Goal: Task Accomplishment & Management: Manage account settings

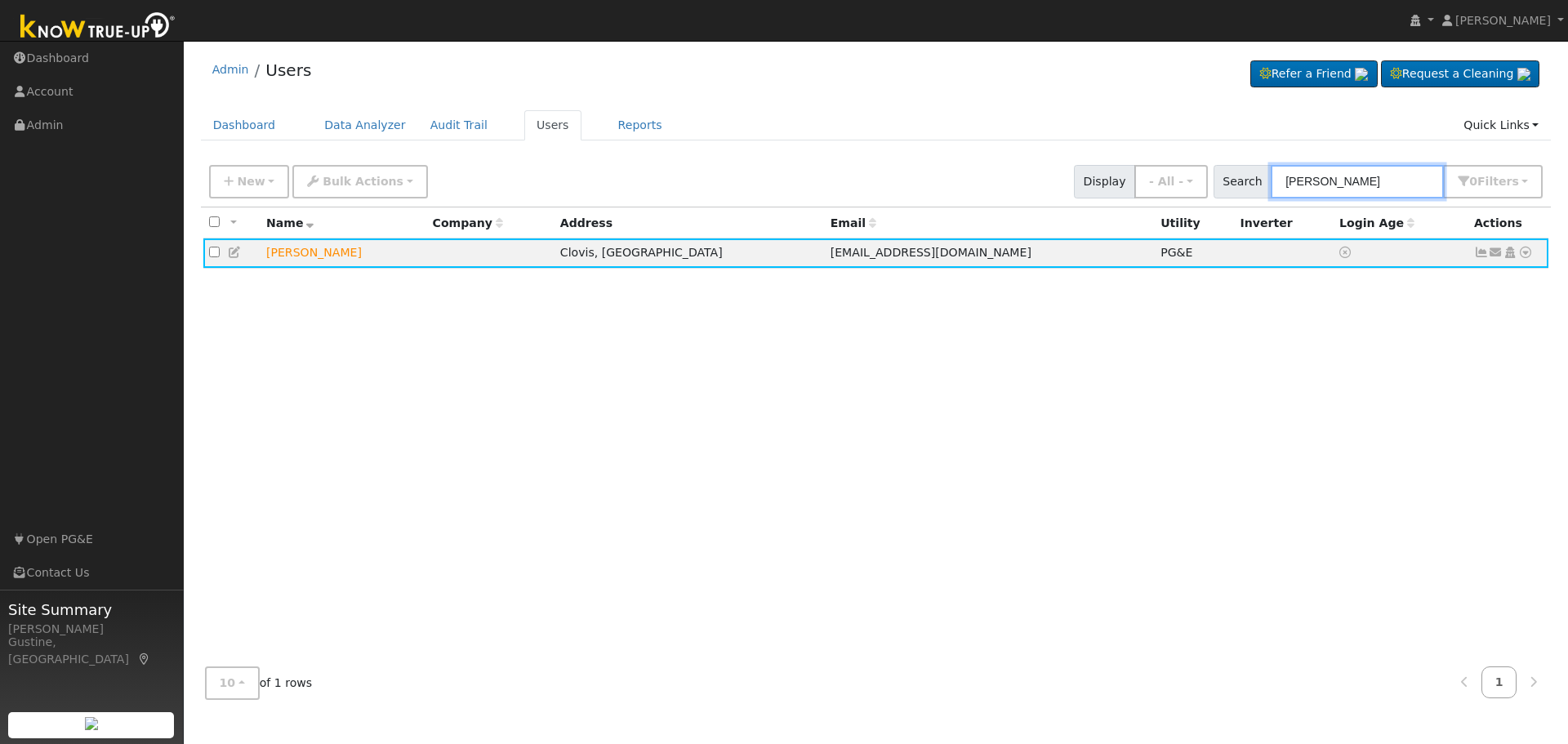
click at [1353, 180] on input "[PERSON_NAME]" at bounding box center [1356, 181] width 173 height 33
click at [1340, 194] on input "[PERSON_NAME]" at bounding box center [1356, 181] width 173 height 33
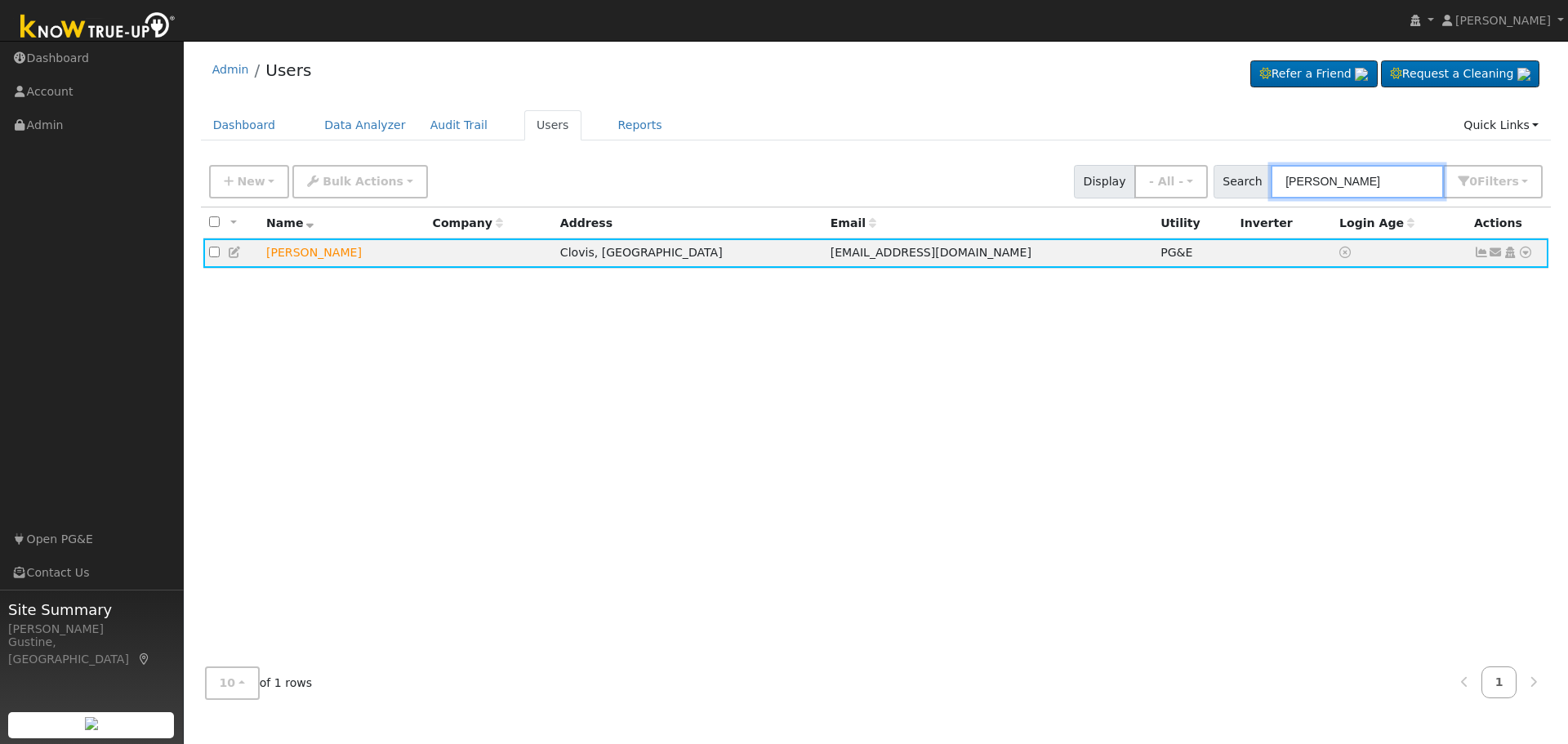
paste input "[PERSON_NAME]"
type input "[PERSON_NAME]"
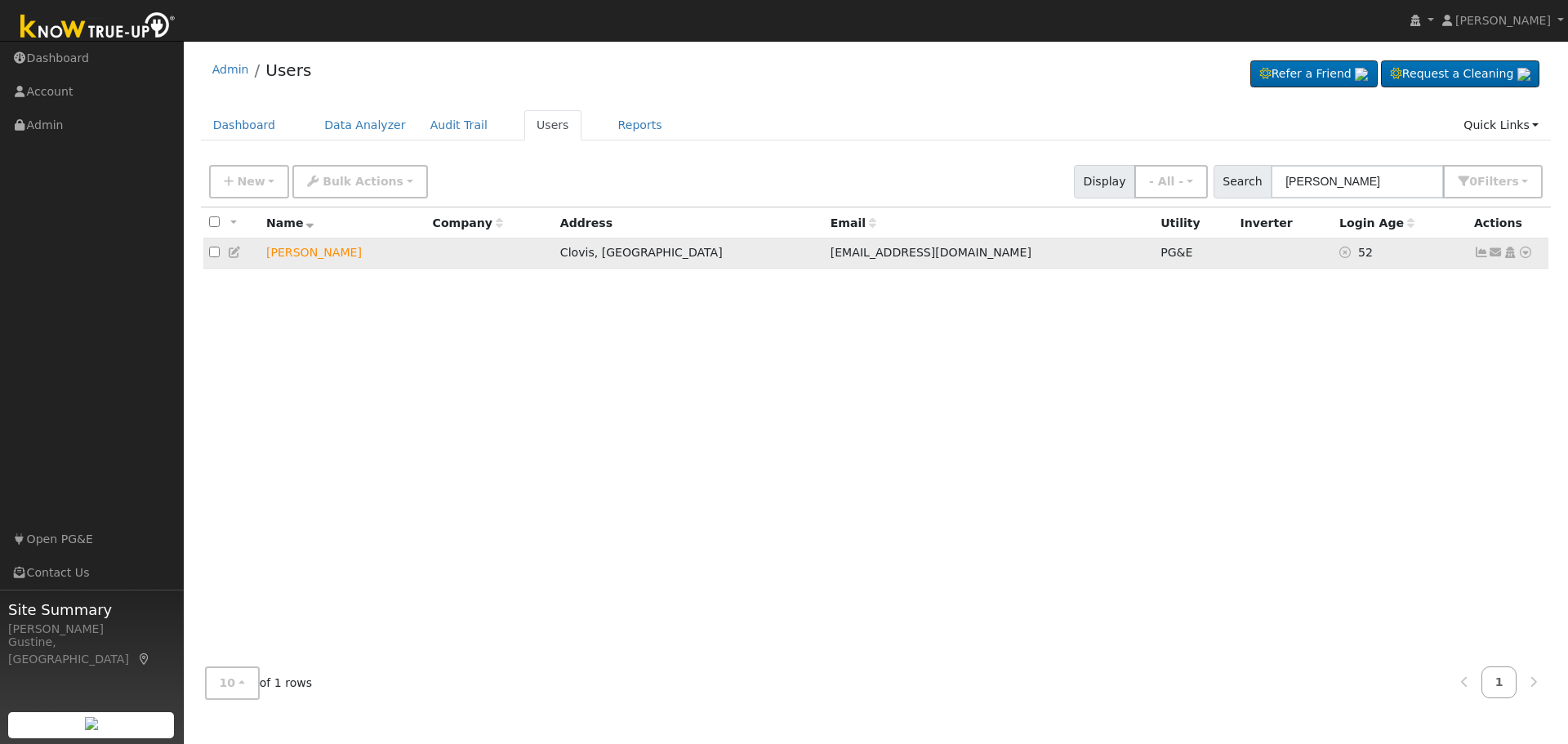
click at [1479, 251] on icon at bounding box center [1481, 252] width 15 height 12
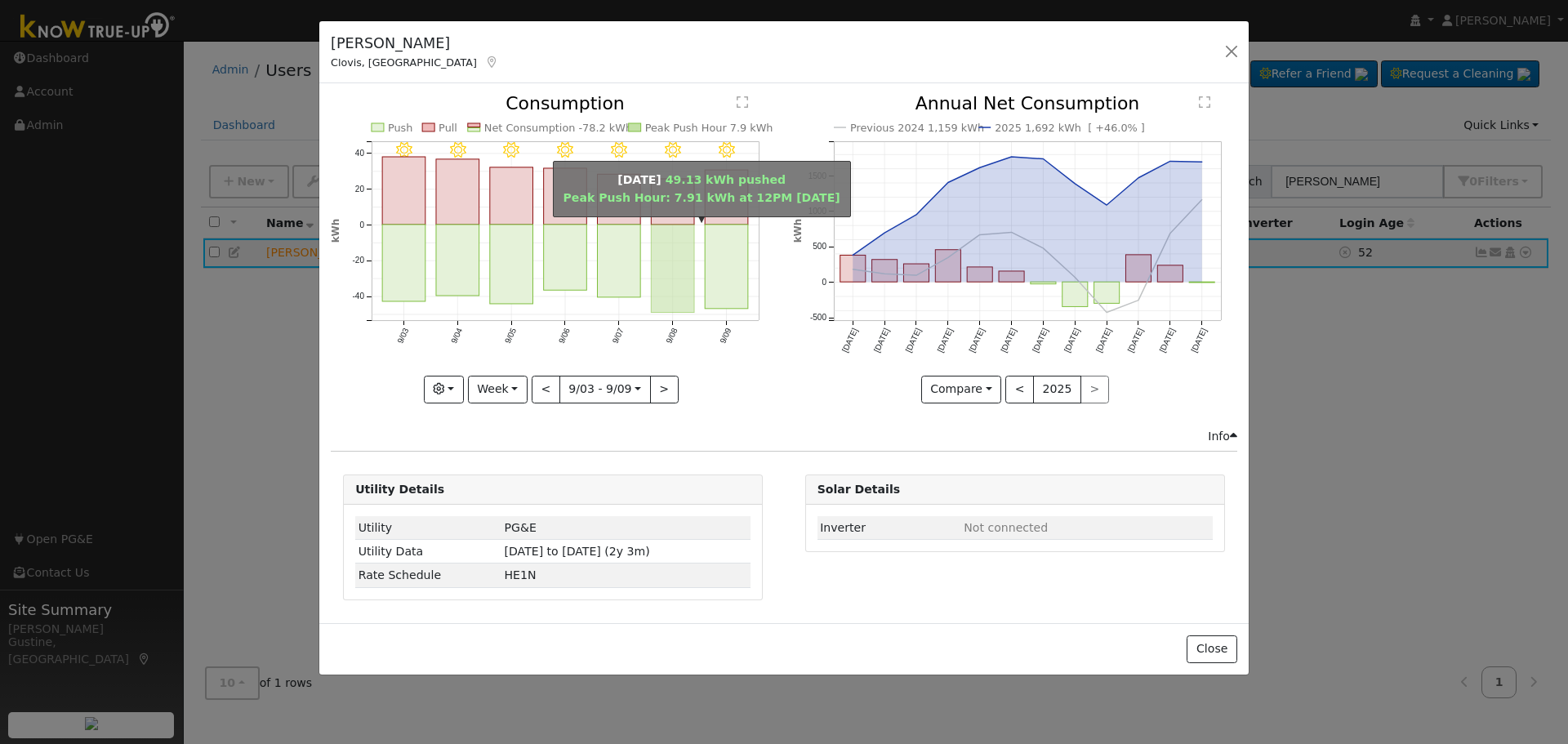
click at [686, 271] on rect "onclick=""" at bounding box center [673, 268] width 43 height 88
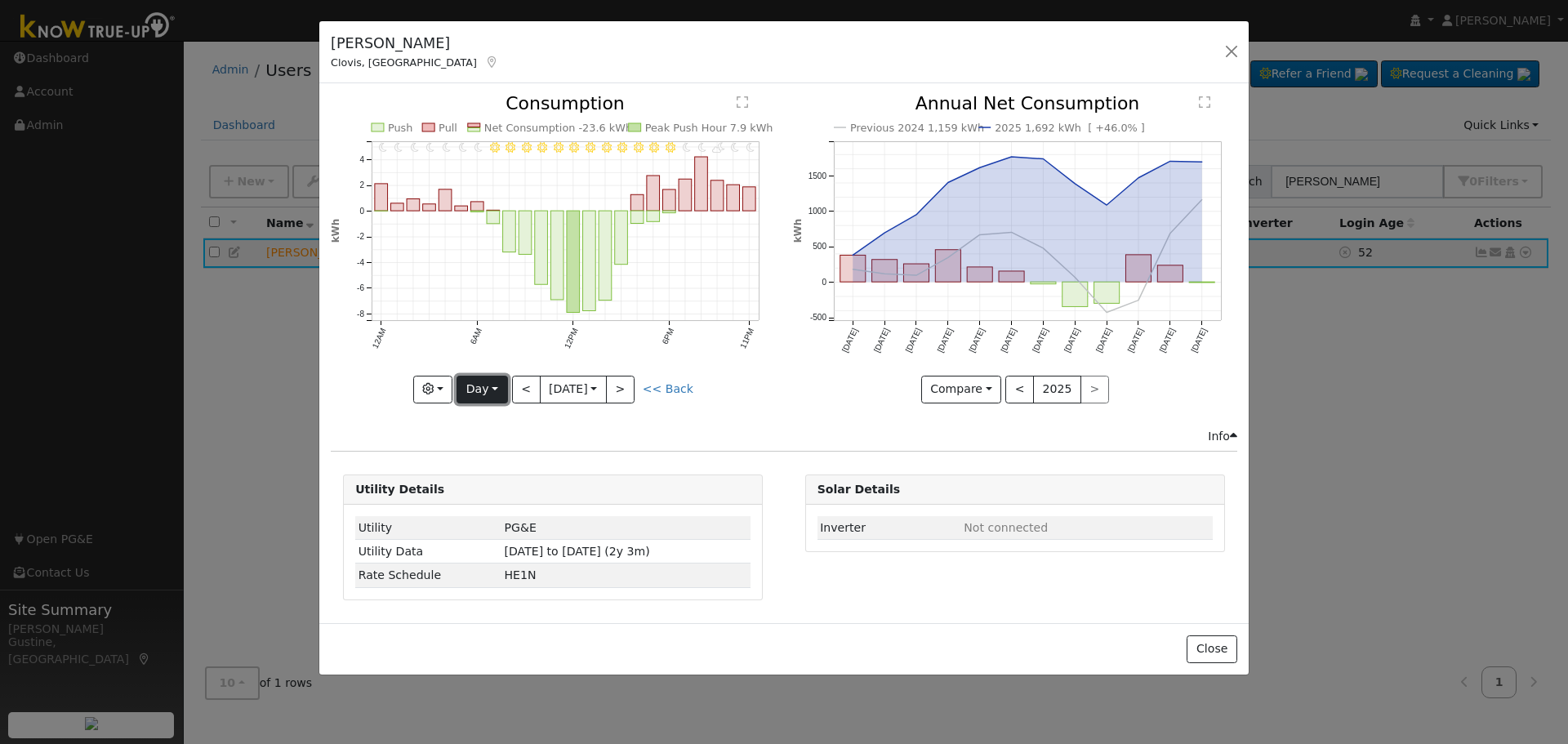
click at [466, 395] on button "Day" at bounding box center [482, 389] width 51 height 28
click at [522, 494] on link "Year" at bounding box center [514, 491] width 114 height 23
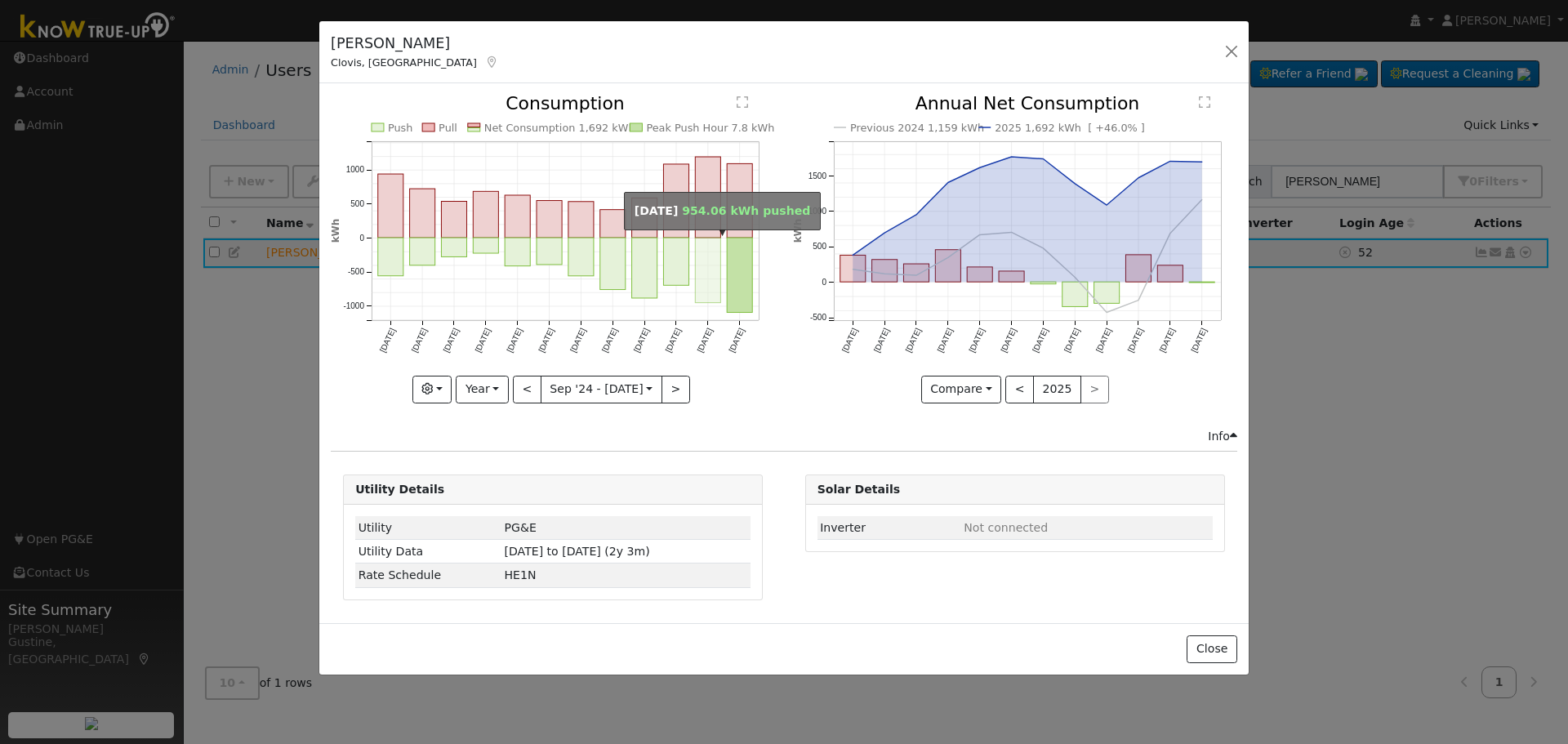
click at [700, 277] on rect "onclick=""" at bounding box center [708, 271] width 25 height 65
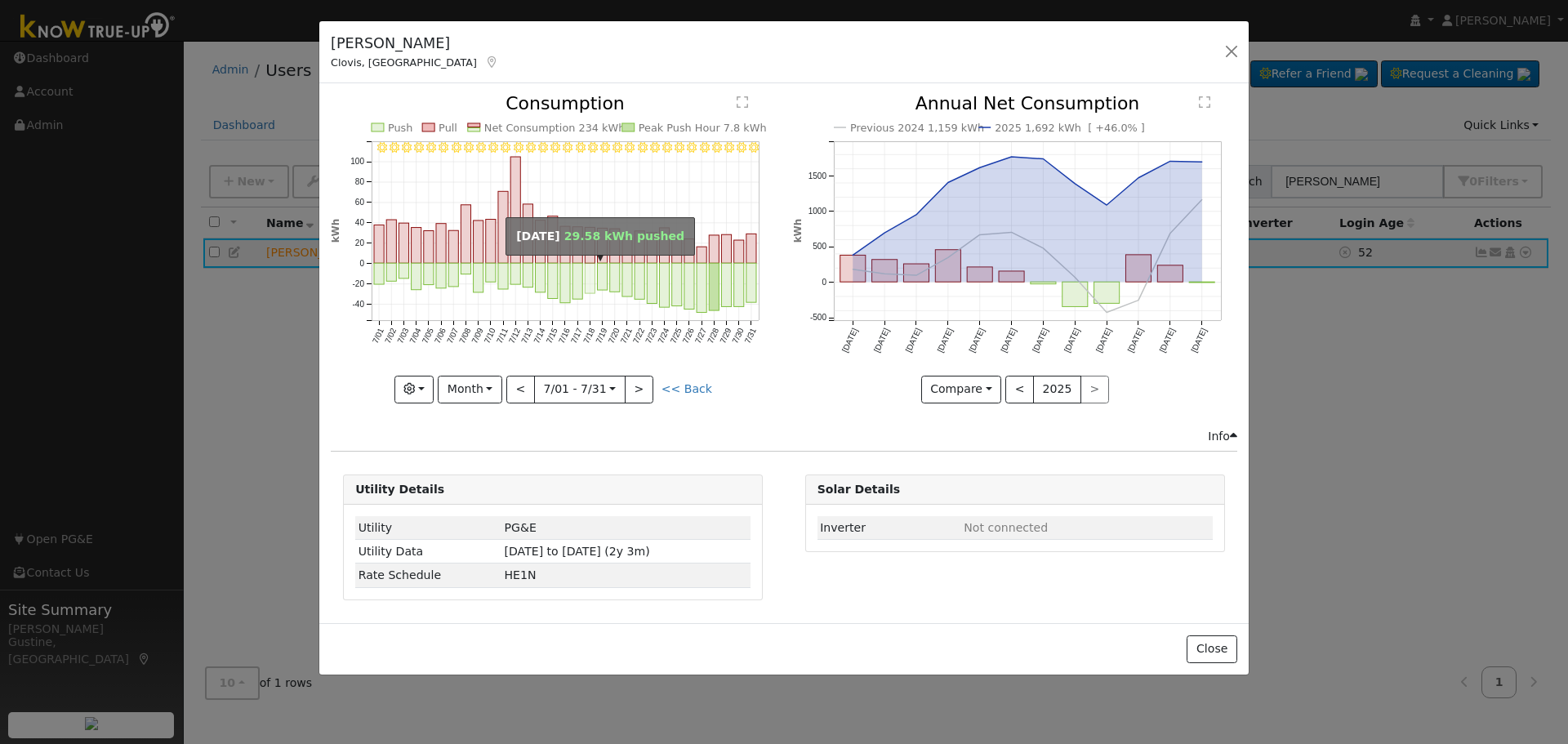
click at [567, 262] on rect "onclick=""" at bounding box center [565, 245] width 10 height 37
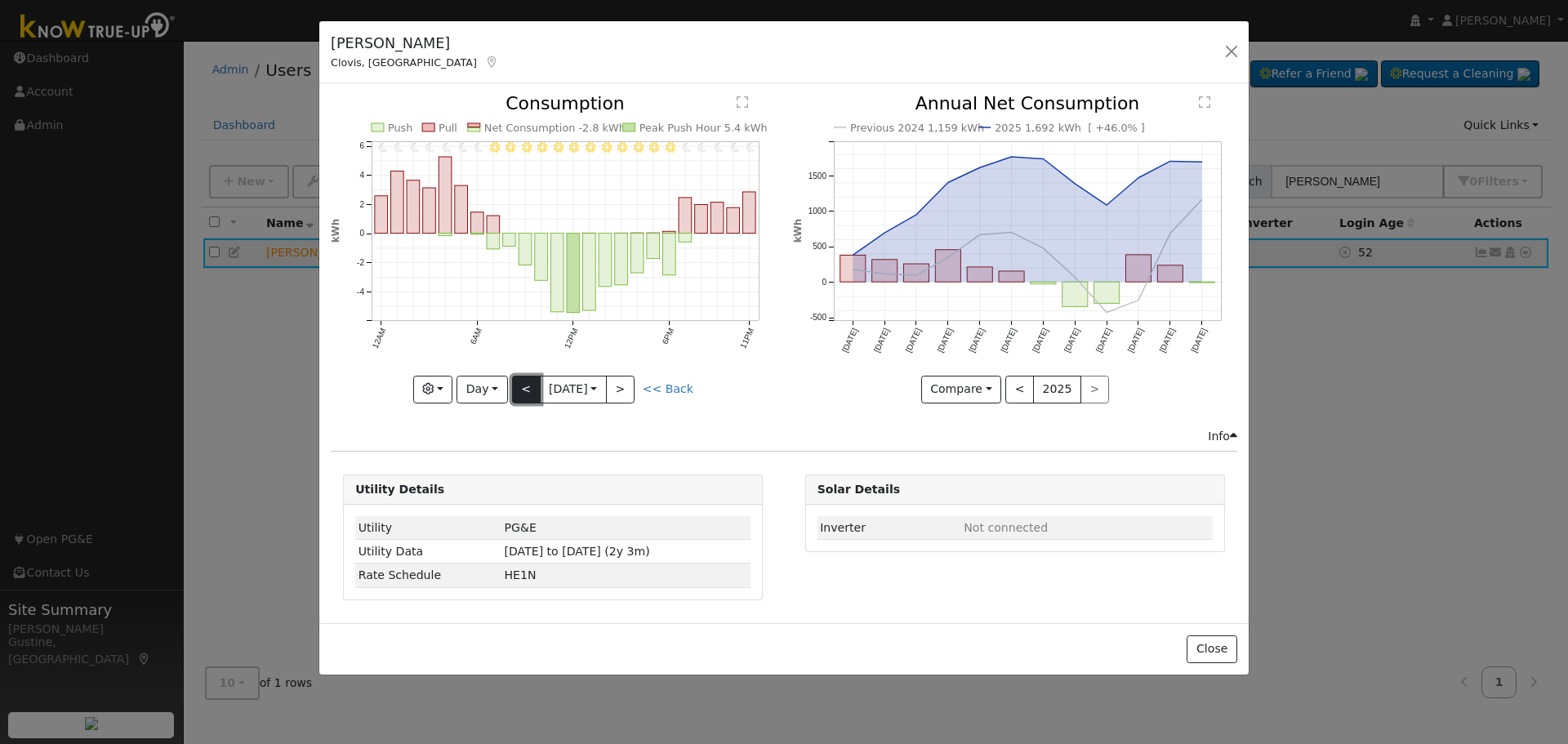
click at [526, 383] on button "<" at bounding box center [526, 389] width 28 height 28
type input "[DATE]"
click at [0, 0] on div at bounding box center [0, 0] width 0 height 0
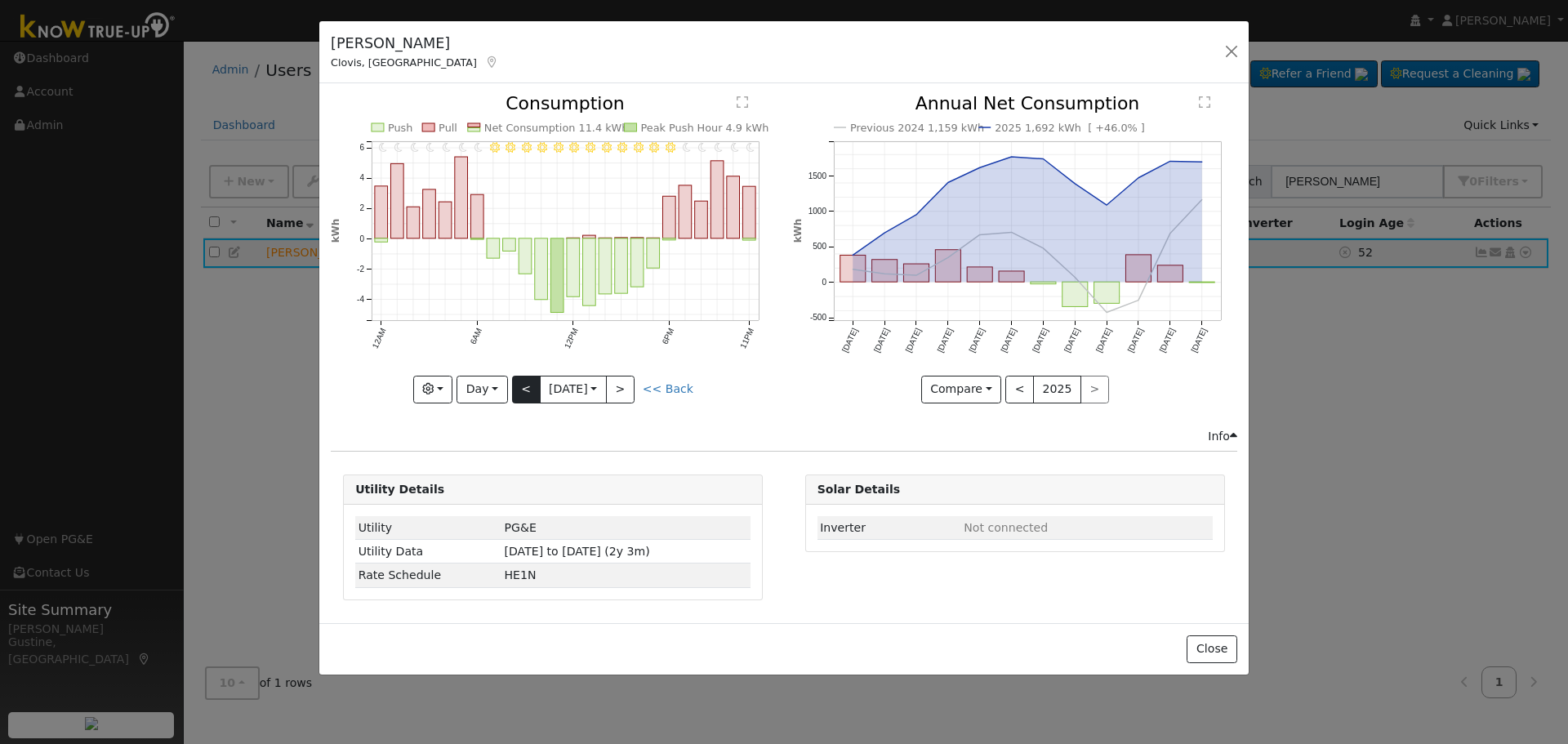
click at [526, 383] on div at bounding box center [552, 248] width 444 height 308
click at [466, 381] on button "Day" at bounding box center [482, 389] width 51 height 28
click at [503, 512] on link "Custom" at bounding box center [514, 514] width 114 height 23
click at [516, 376] on button "<" at bounding box center [514, 389] width 28 height 28
type input "[DATE]"
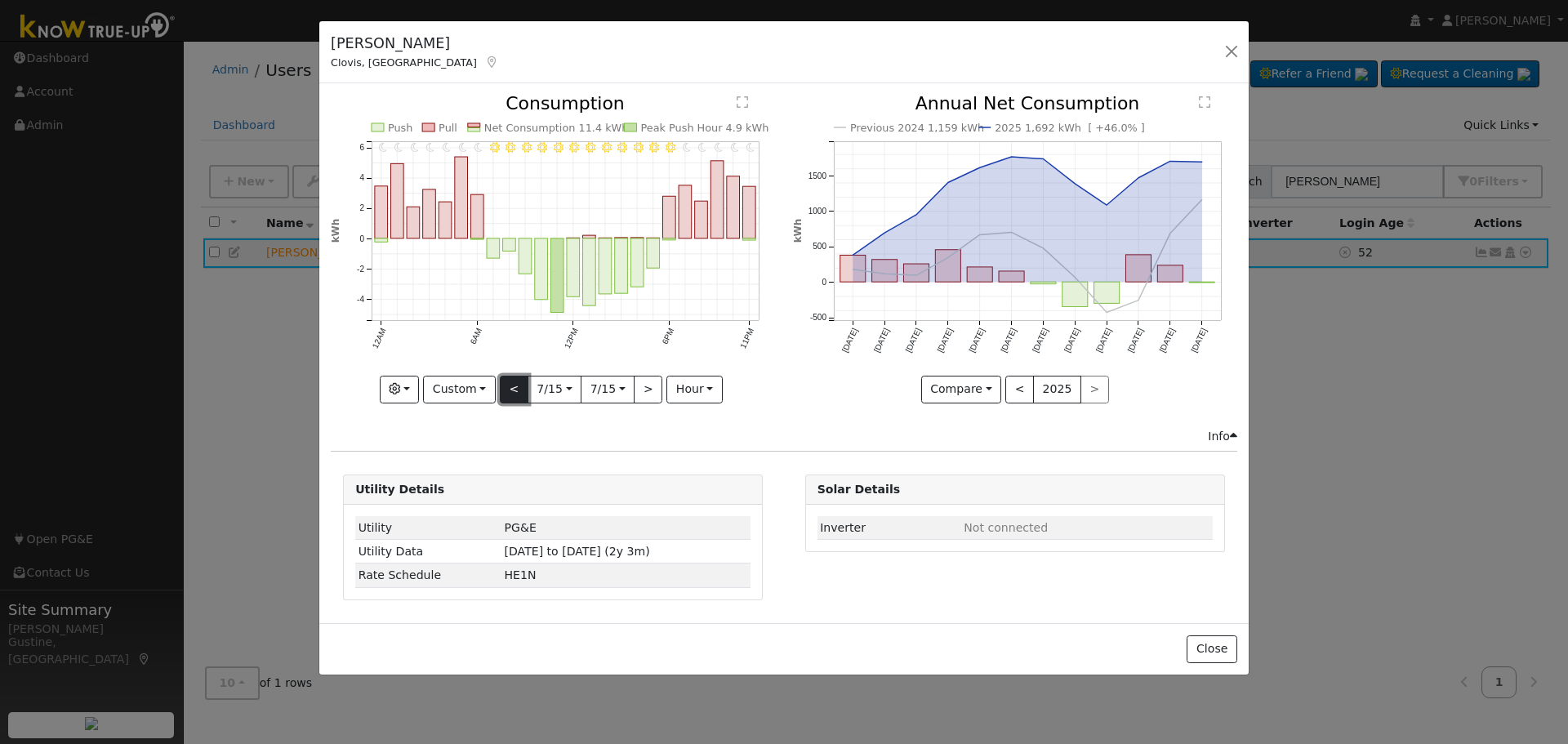
type input "[DATE]"
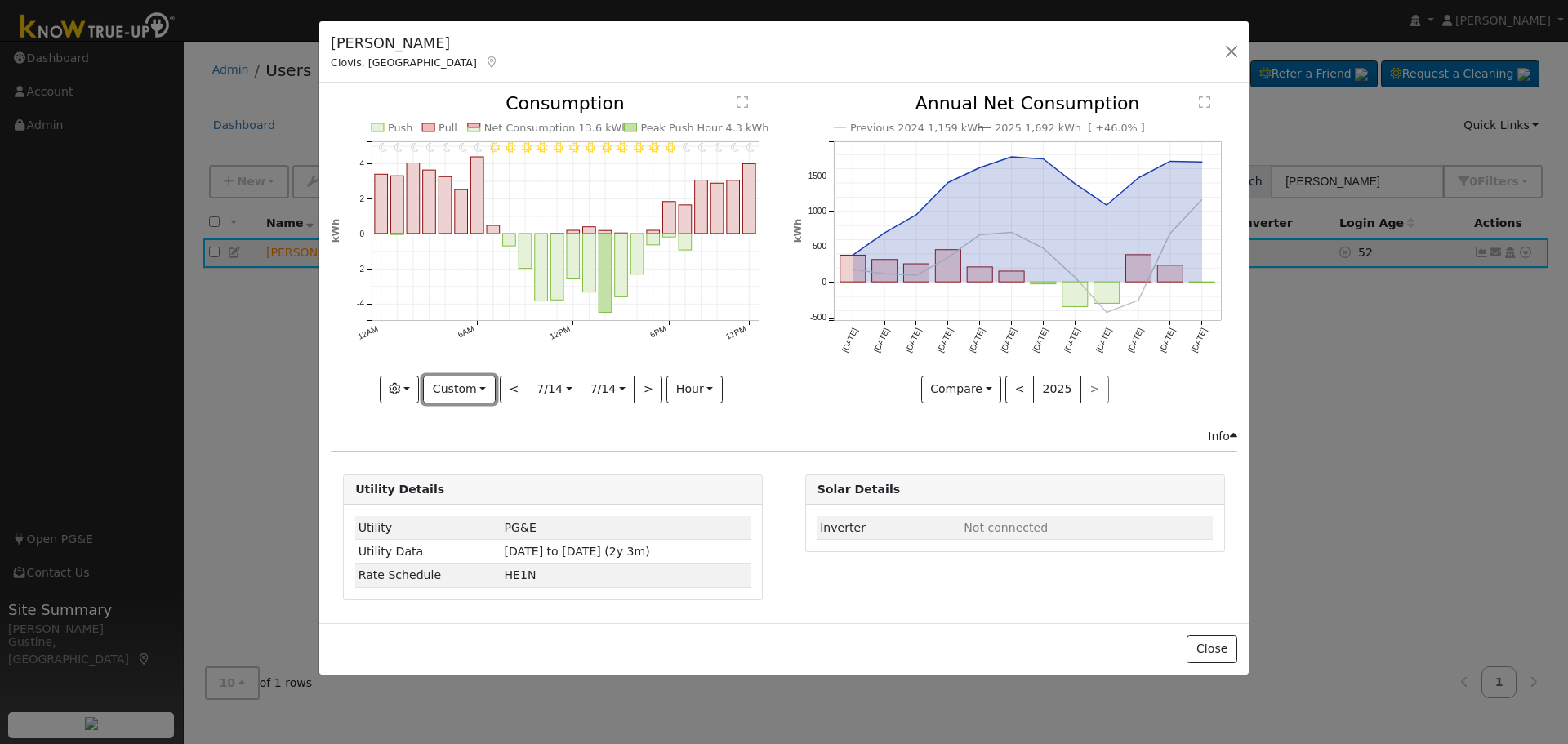
click at [461, 397] on button "Custom" at bounding box center [459, 389] width 73 height 28
click at [493, 483] on link "Year" at bounding box center [481, 491] width 114 height 23
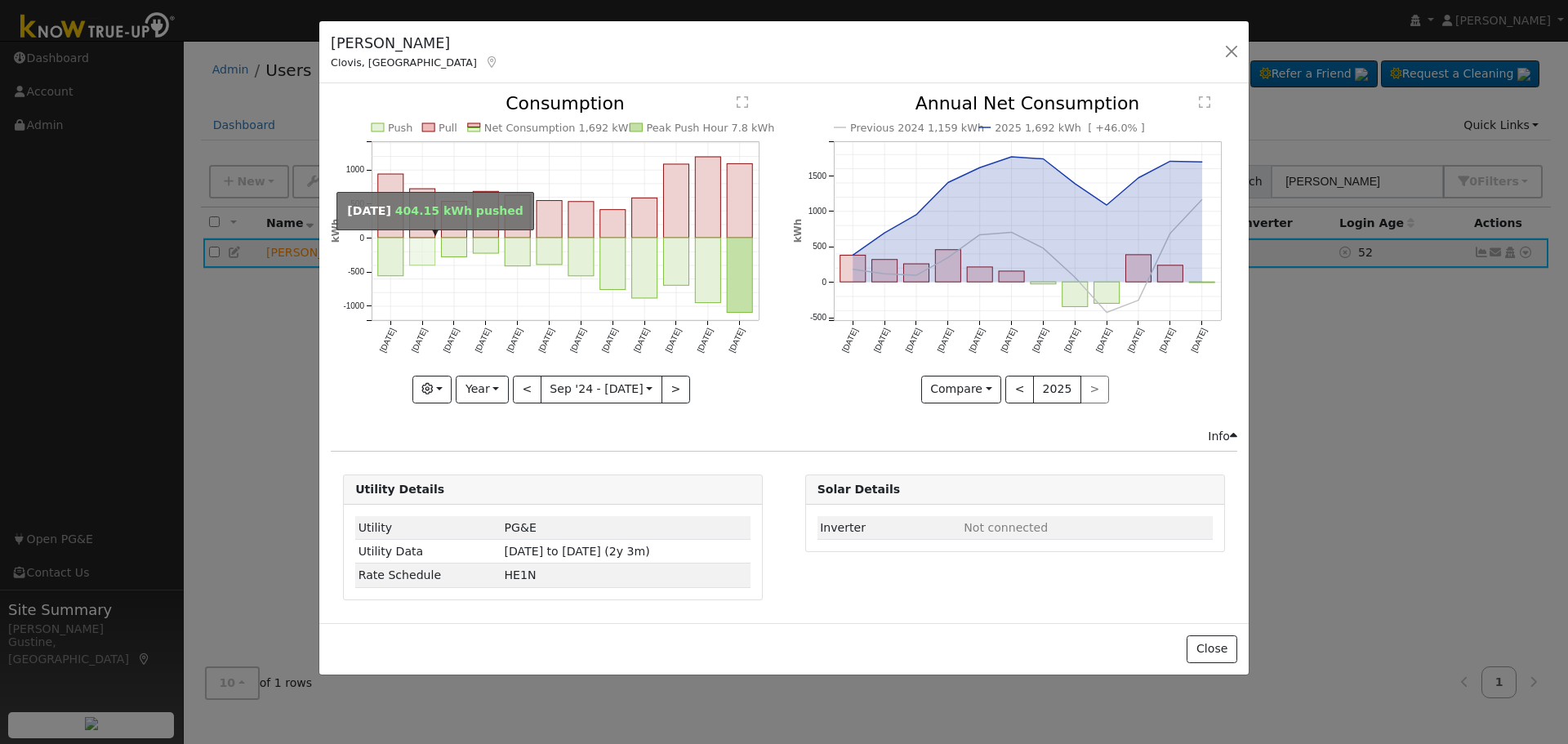
click at [426, 255] on rect "onclick=""" at bounding box center [422, 252] width 25 height 28
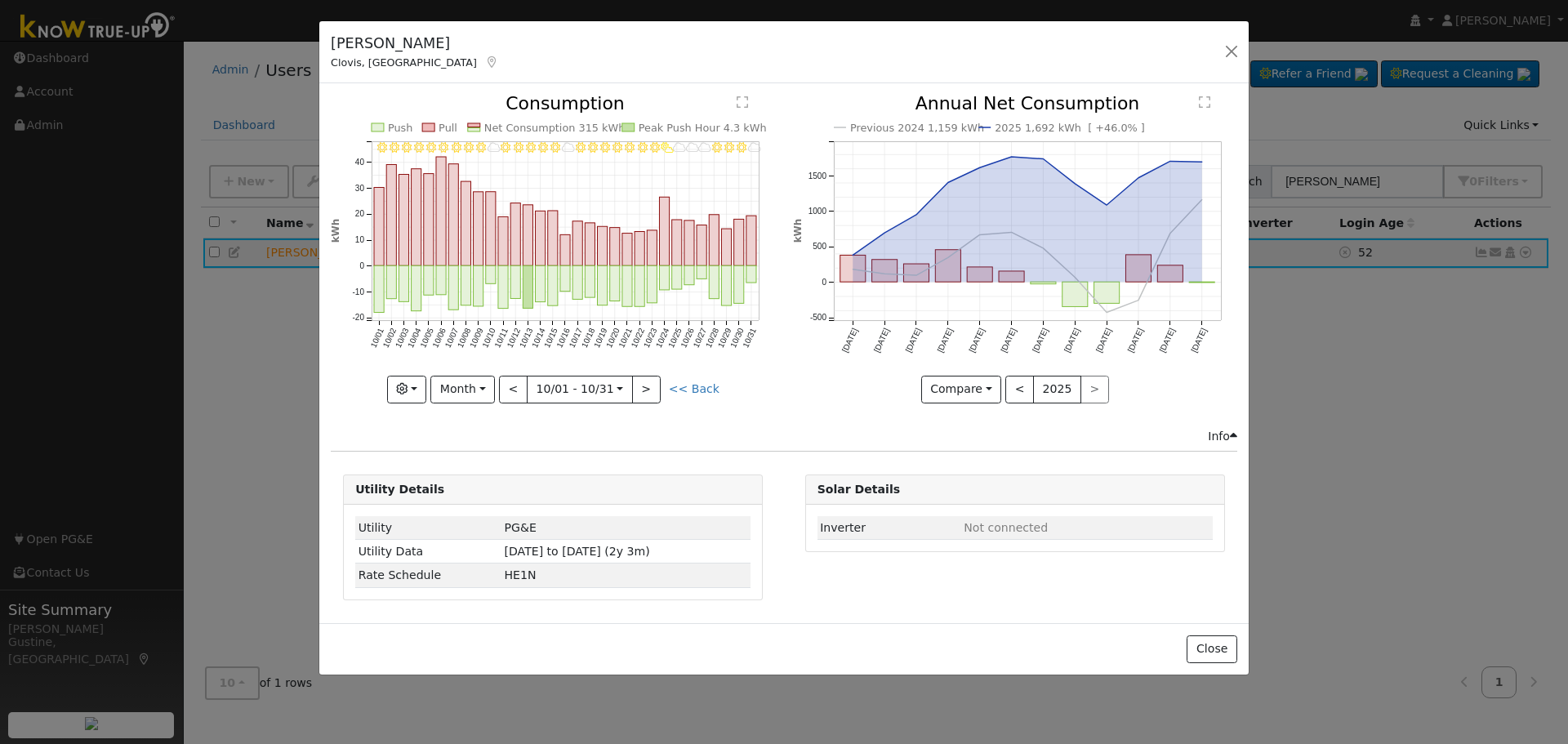
click at [422, 189] on line at bounding box center [564, 189] width 387 height 0
click at [417, 185] on rect "onclick=""" at bounding box center [416, 217] width 10 height 97
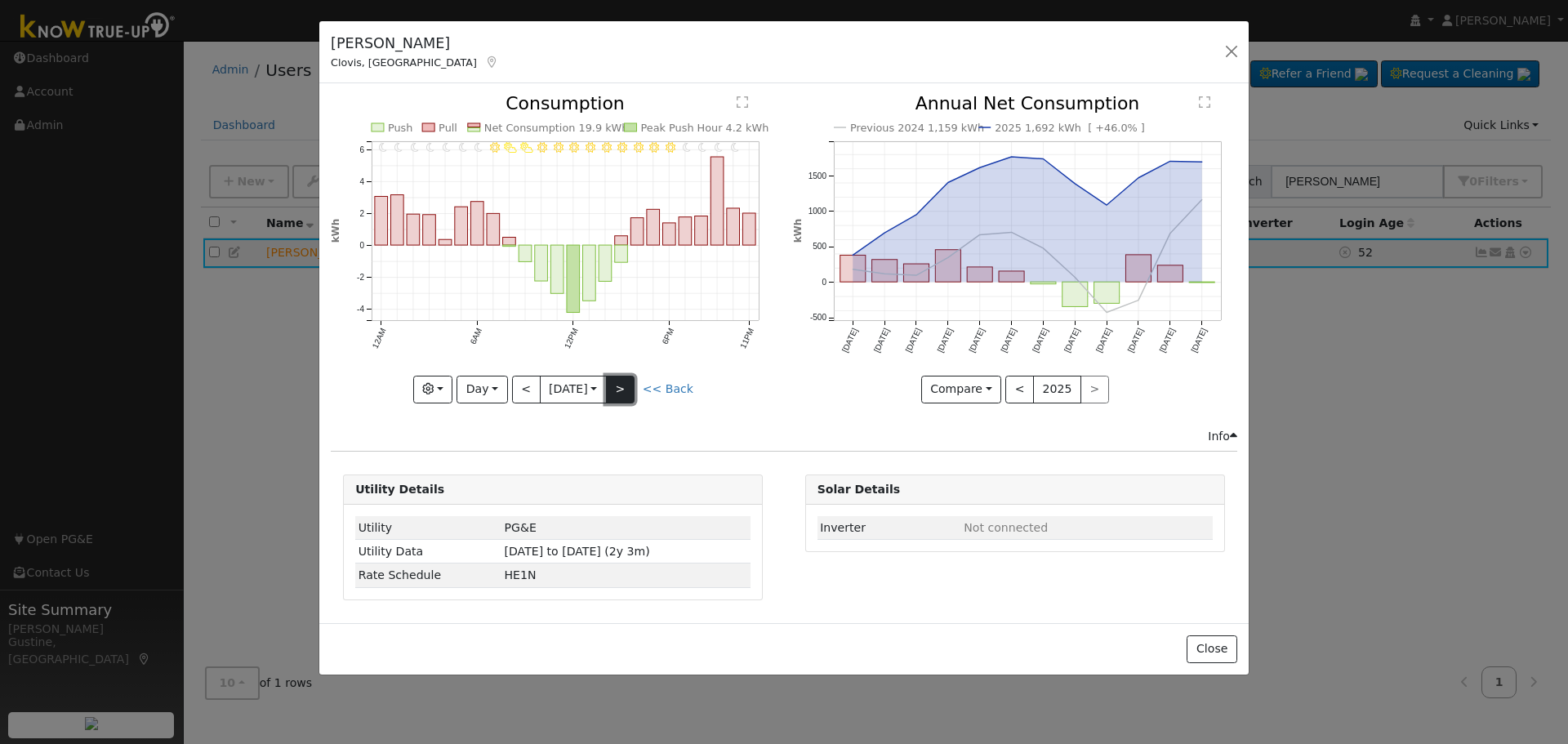
click at [628, 383] on button ">" at bounding box center [621, 389] width 28 height 28
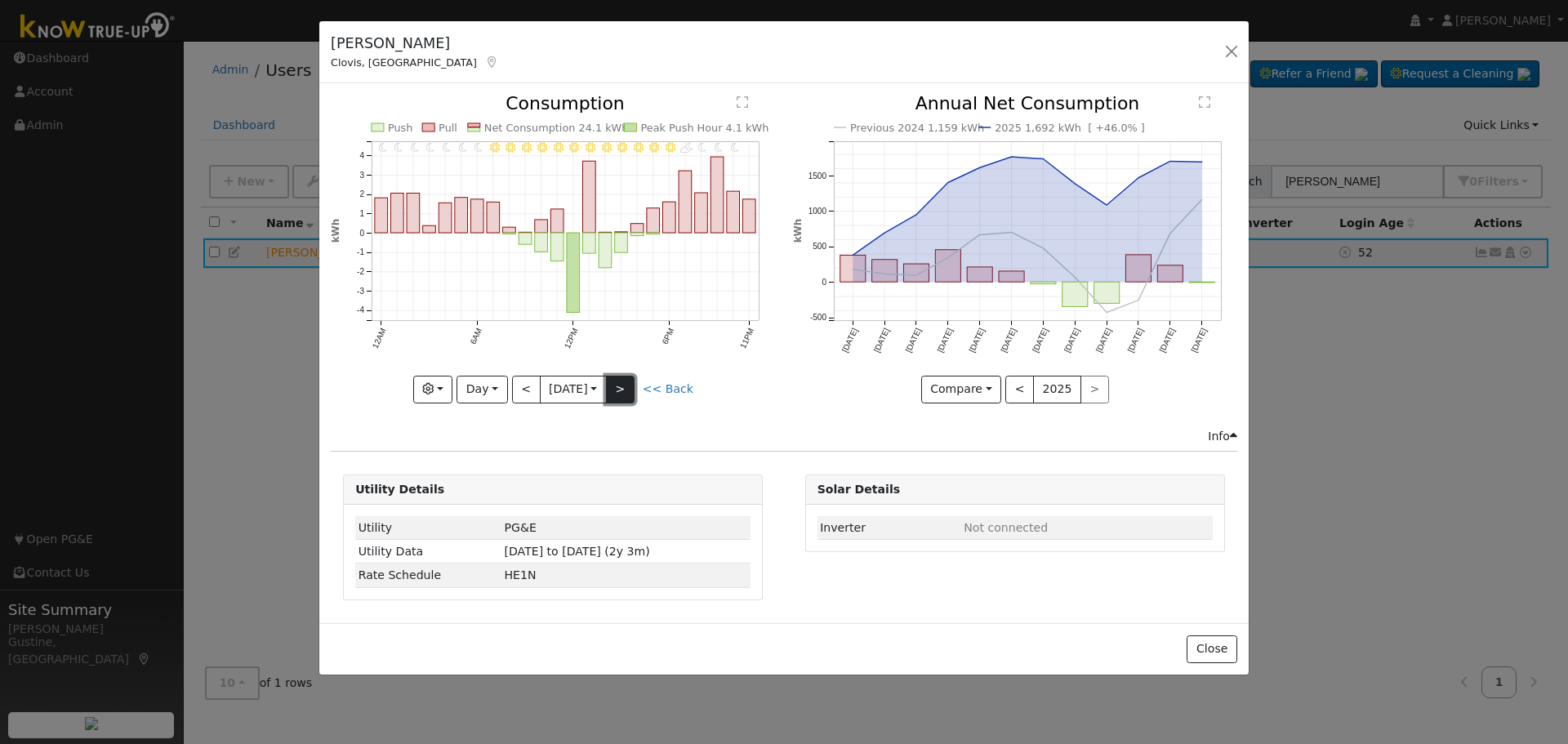
click at [626, 396] on button ">" at bounding box center [621, 389] width 28 height 28
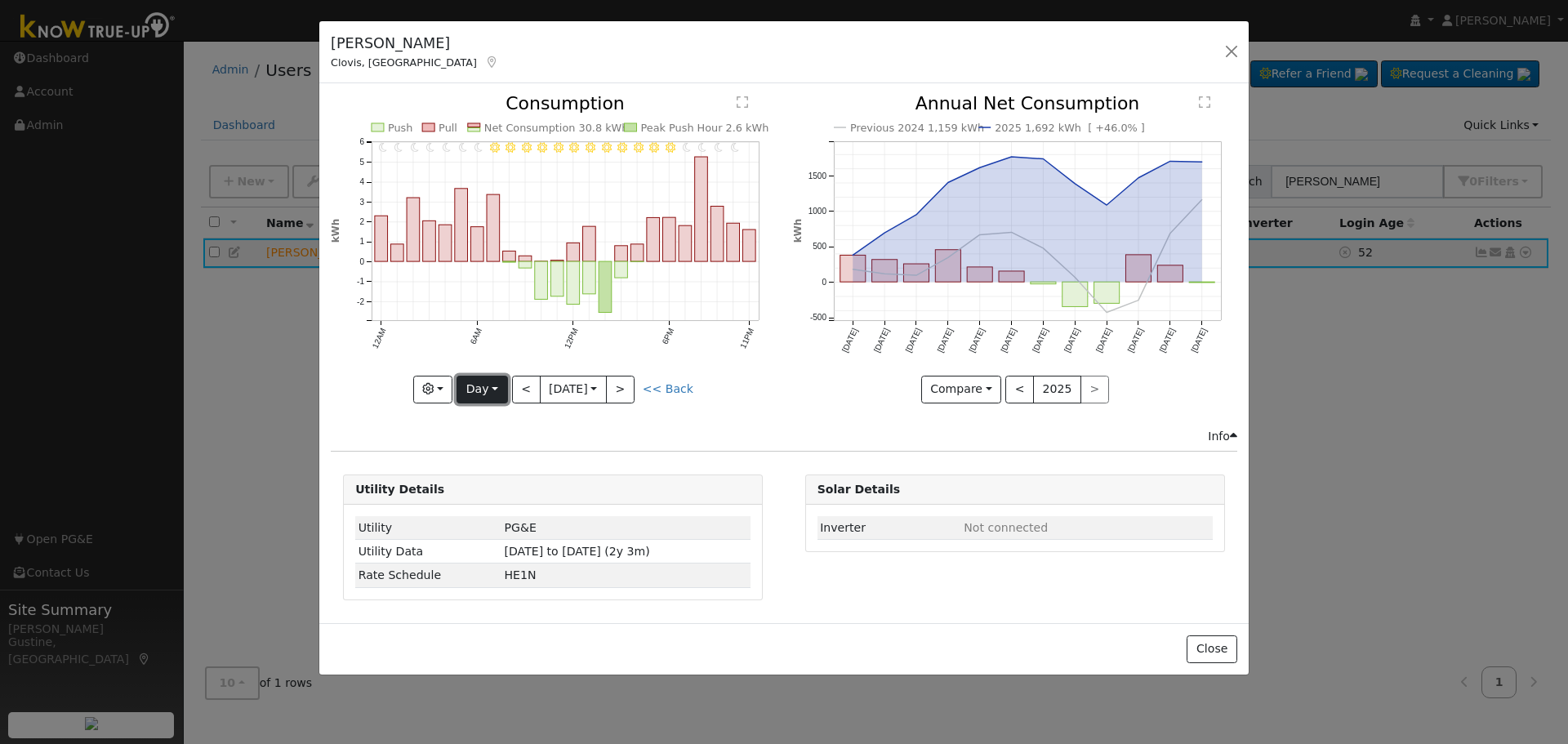
click at [478, 387] on button "Day" at bounding box center [482, 389] width 51 height 28
click at [508, 445] on link "Week" at bounding box center [514, 445] width 114 height 23
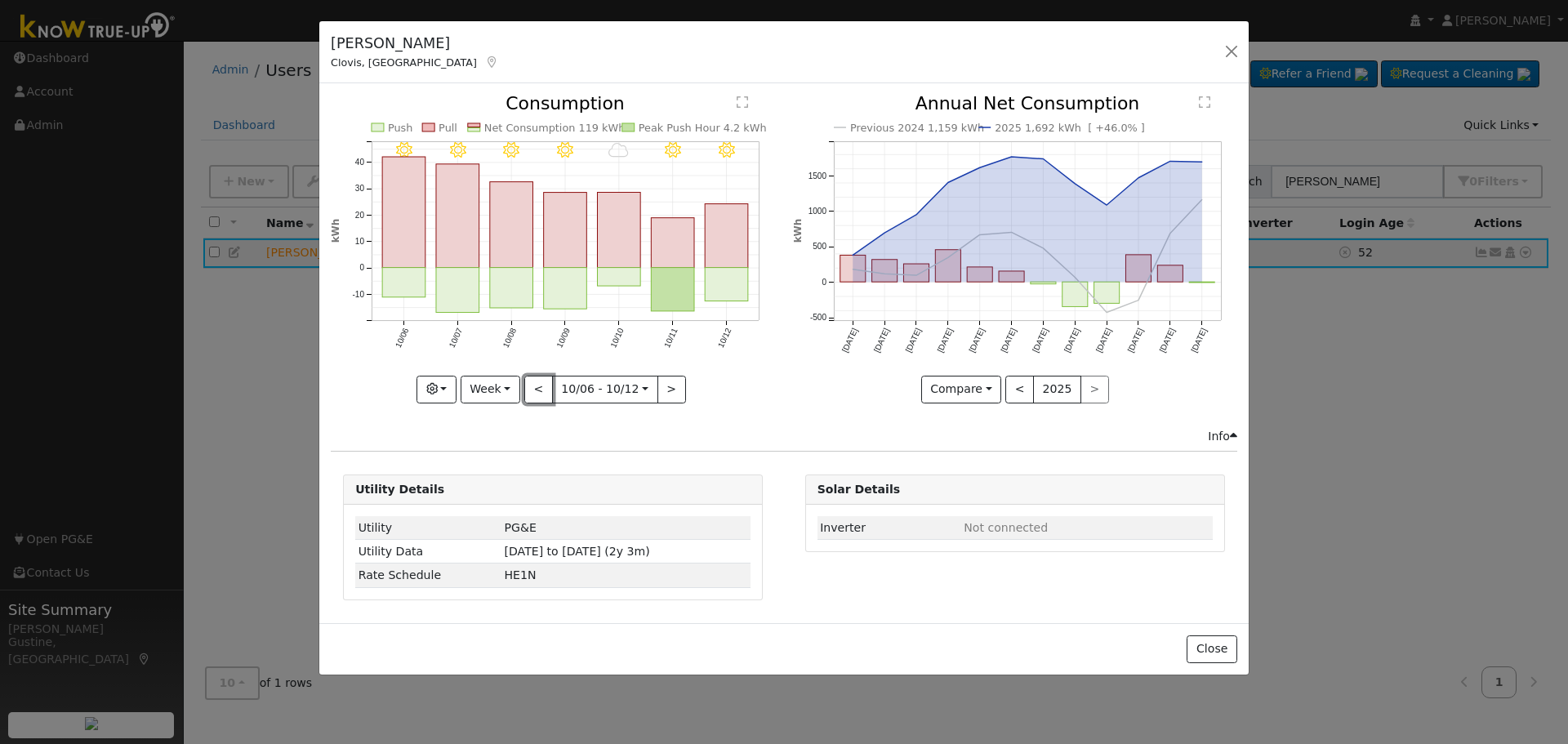
click at [534, 379] on button "<" at bounding box center [539, 389] width 28 height 28
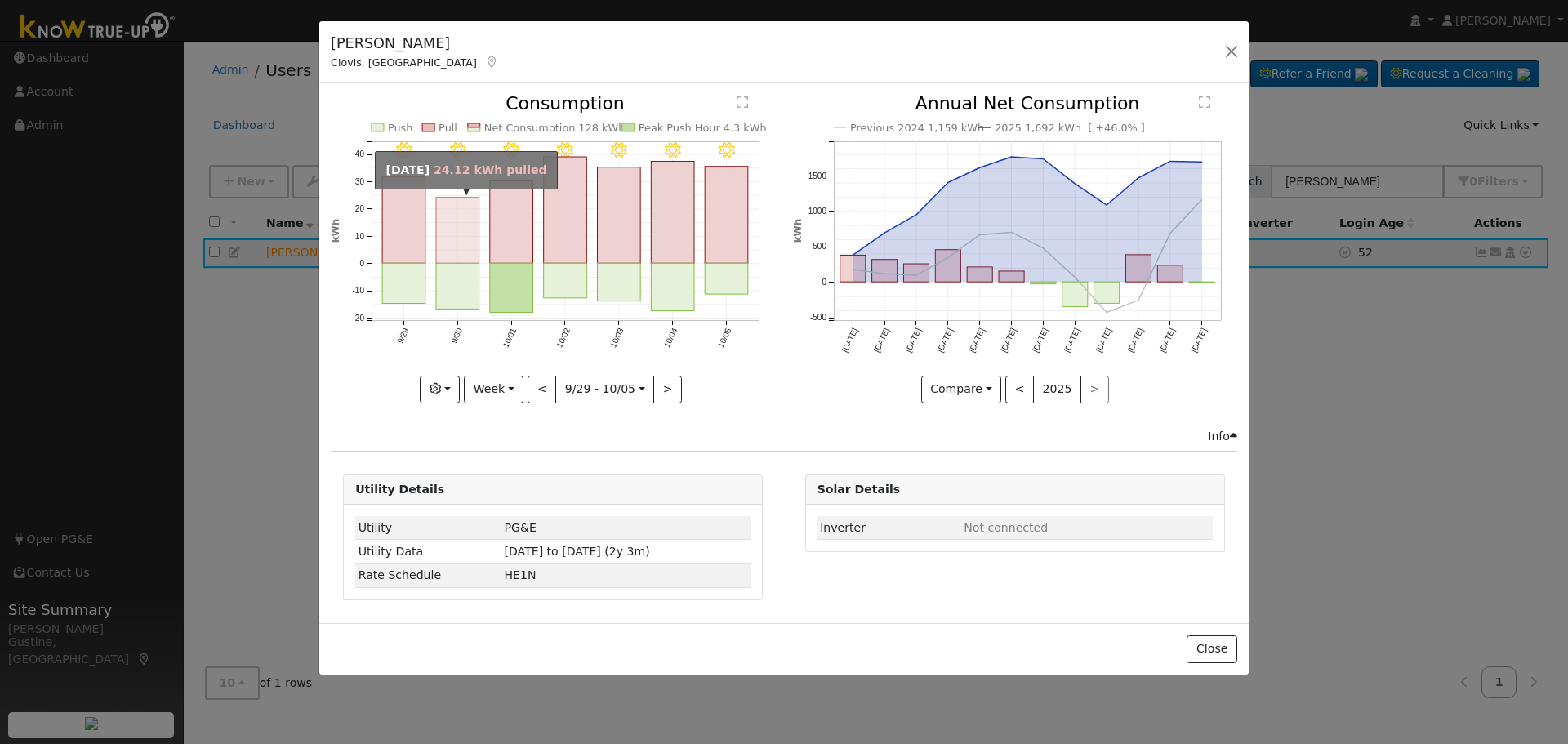
click at [438, 227] on rect "onclick=""" at bounding box center [457, 230] width 43 height 66
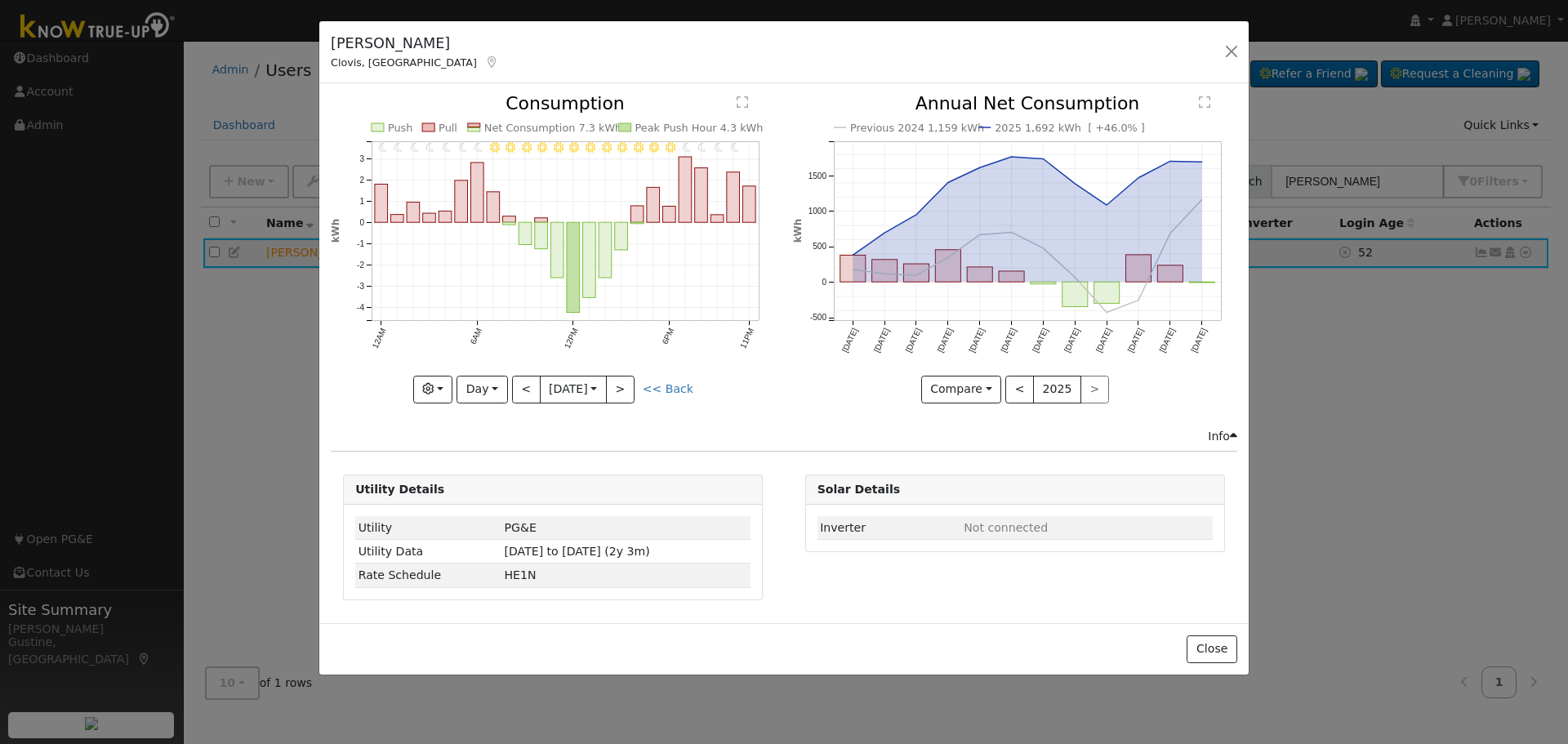
click at [519, 373] on icon "11PM - undefined 10PM - Clear 9PM - Clear 8PM - Clear 7PM - Clear 6PM - Clear 5…" at bounding box center [552, 243] width 444 height 298
click at [528, 402] on div "11PM - undefined 10PM - Clear 9PM - Clear 8PM - Clear 7PM - Clear 6PM - Clear 5…" at bounding box center [554, 260] width 462 height 332
click at [513, 377] on button "<" at bounding box center [526, 389] width 28 height 28
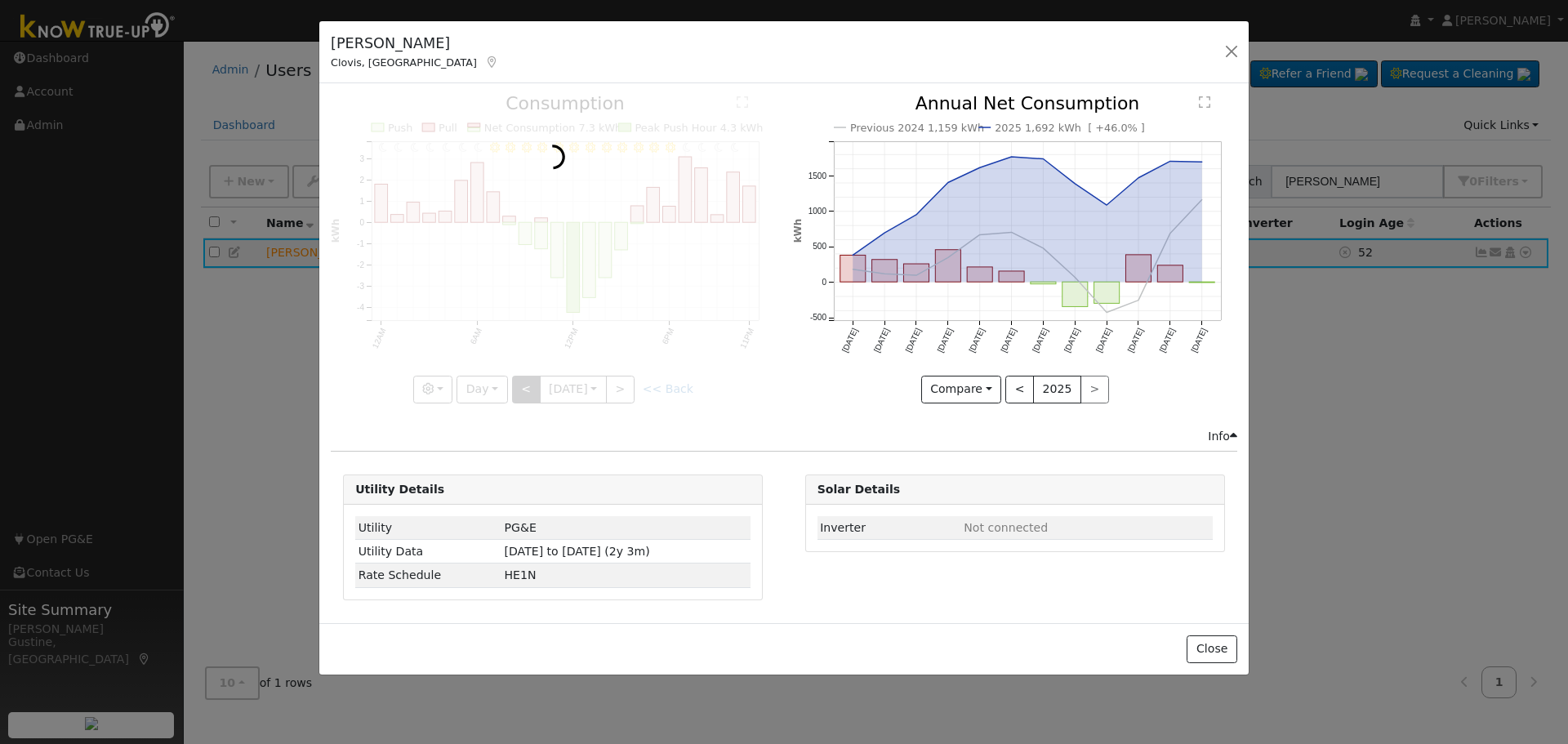
click at [513, 377] on div at bounding box center [552, 248] width 444 height 308
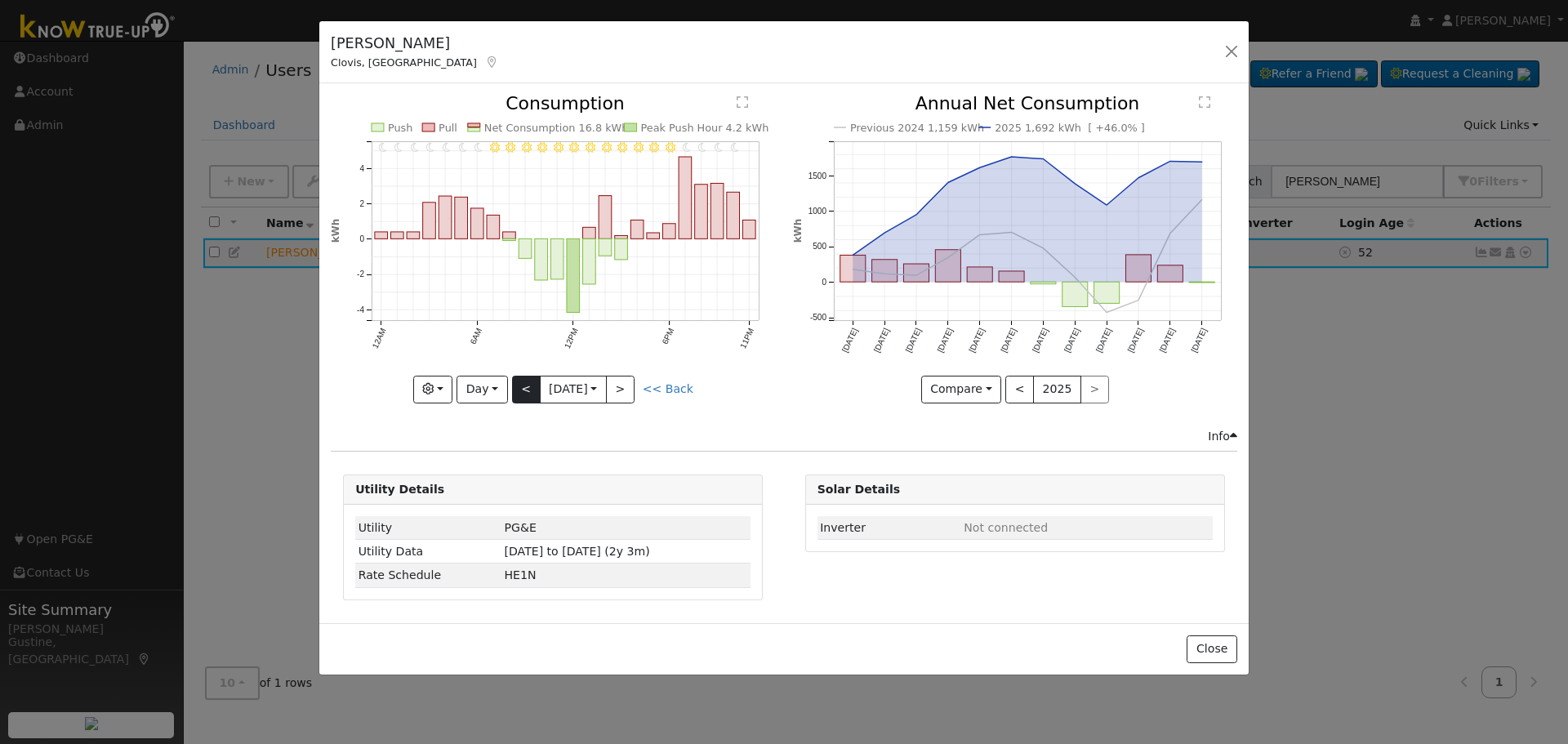
click at [513, 377] on div "11PM - undefined 10PM - Clear 9PM - Clear 8PM - Clear 7PM - Clear 6PM - Clear 5…" at bounding box center [552, 248] width 444 height 308
click at [516, 383] on button "<" at bounding box center [526, 389] width 28 height 28
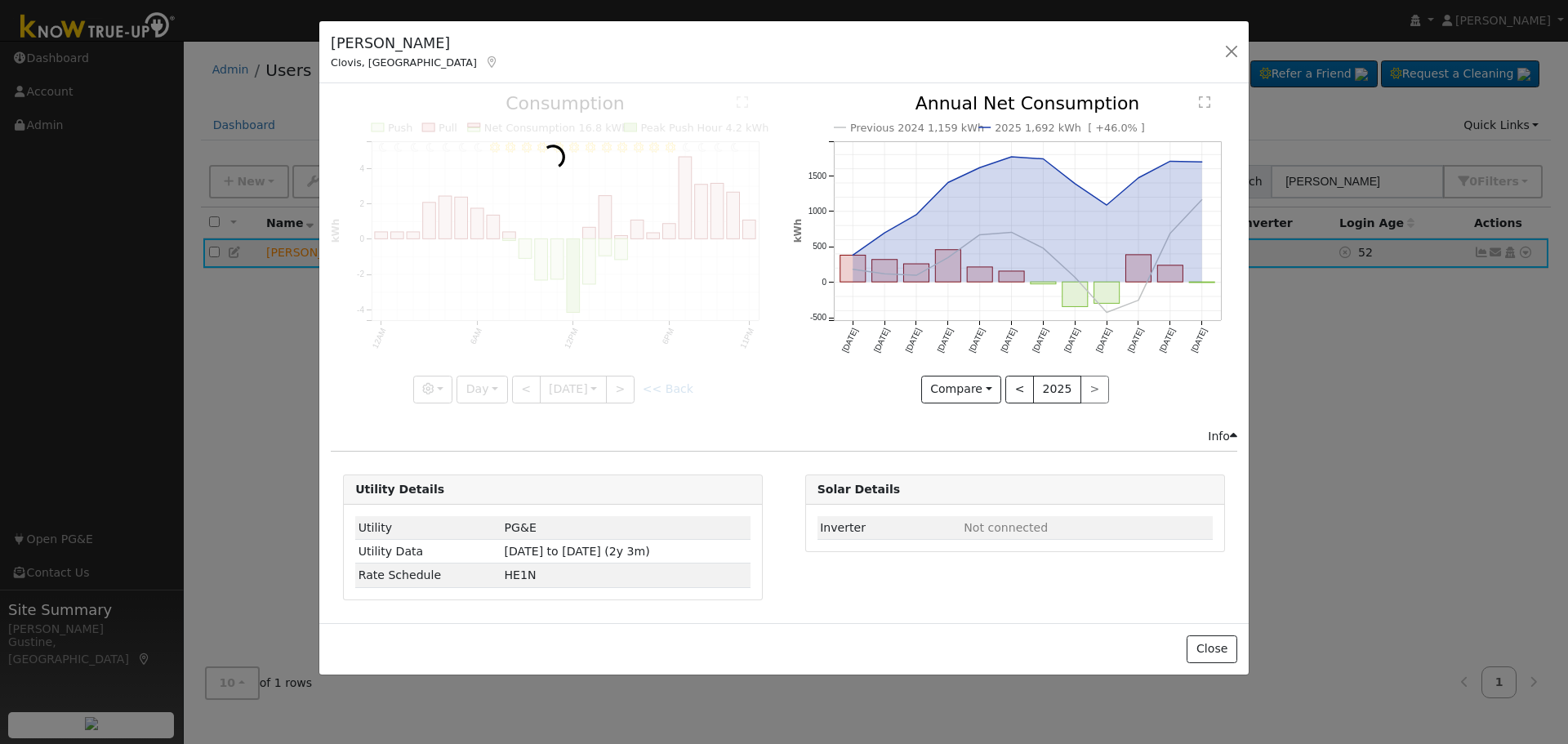
click at [516, 383] on div at bounding box center [552, 248] width 444 height 308
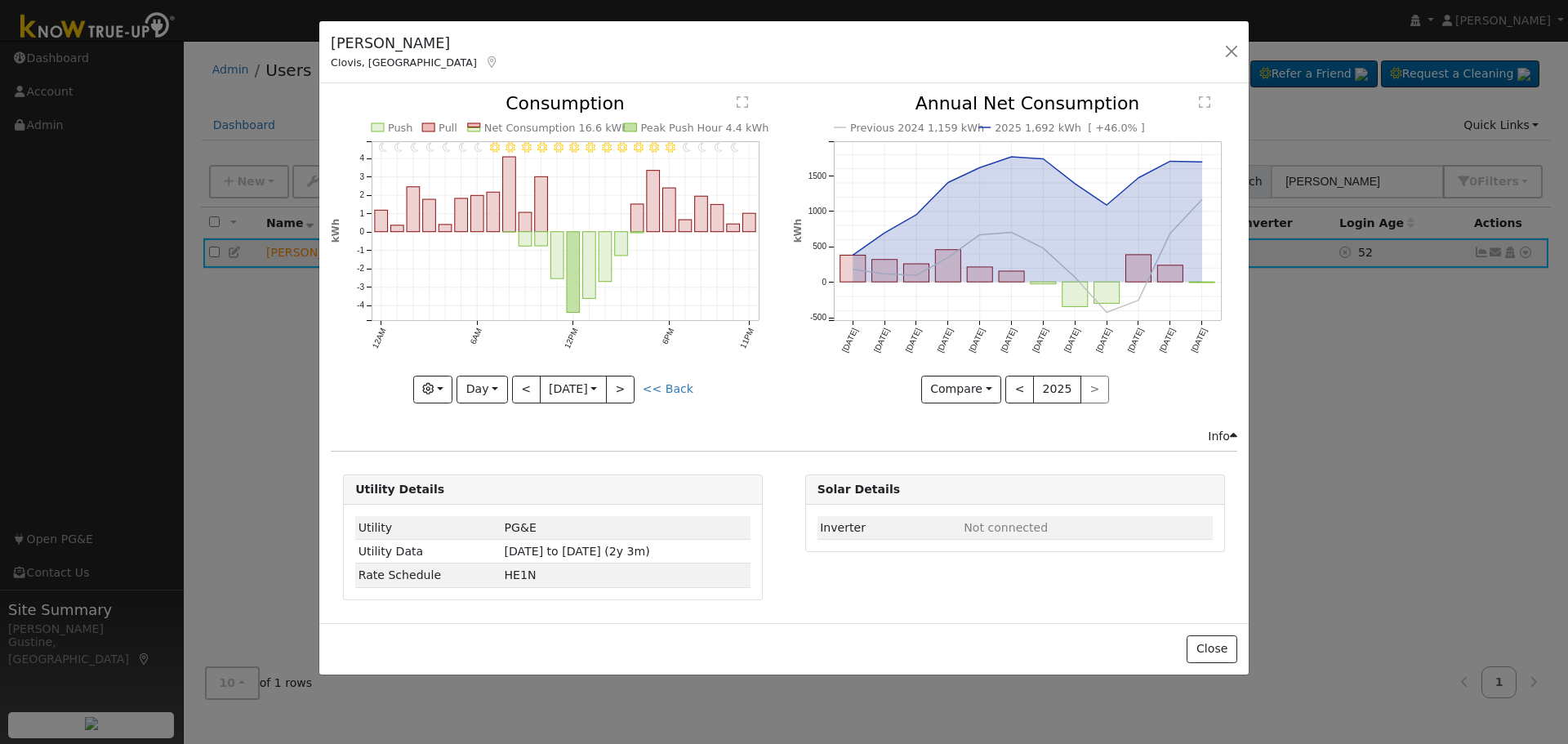
click at [516, 383] on div at bounding box center [552, 248] width 444 height 308
click at [516, 383] on button "<" at bounding box center [526, 389] width 28 height 28
click at [0, 0] on div at bounding box center [0, 0] width 0 height 0
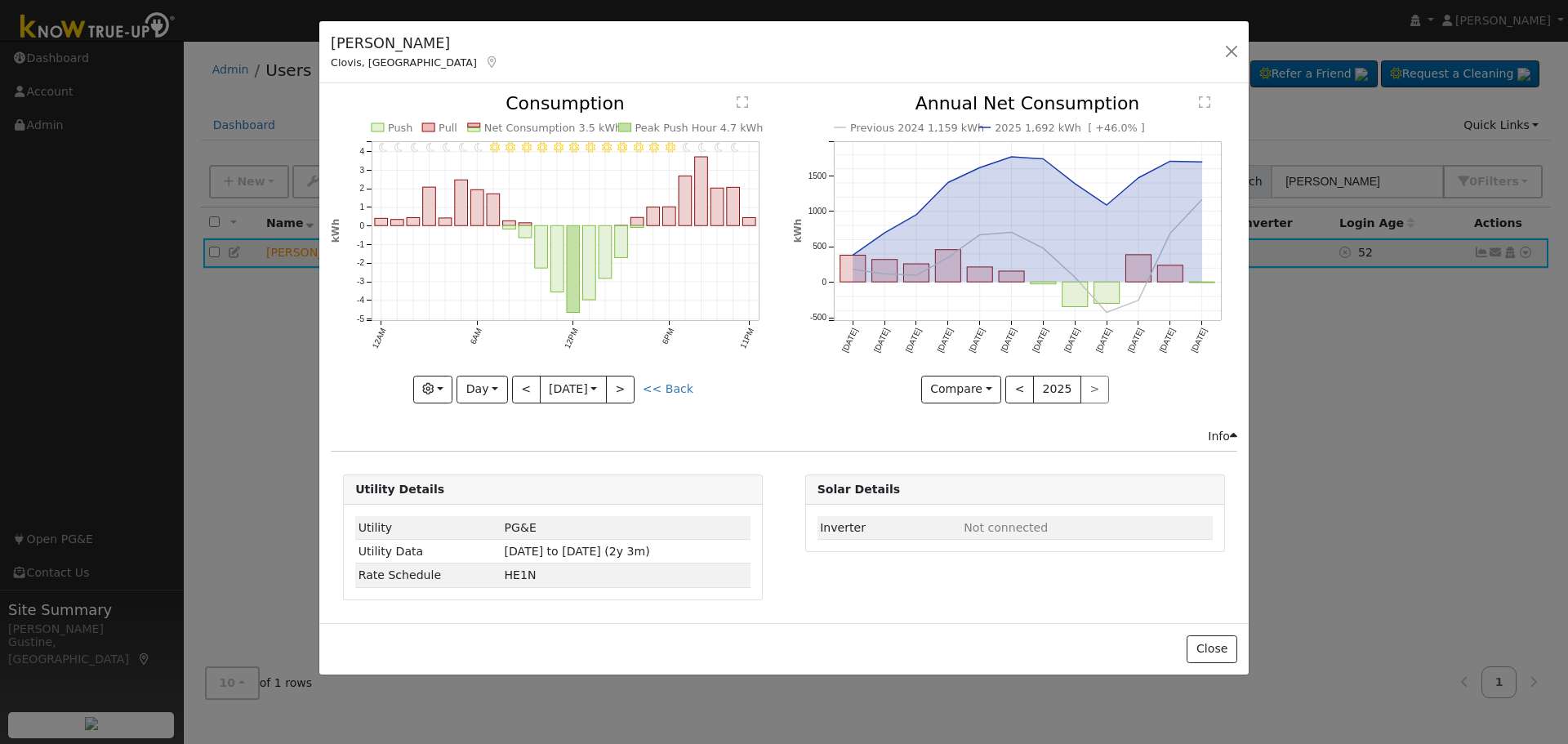
click at [516, 383] on div at bounding box center [552, 248] width 444 height 308
click at [516, 383] on button "<" at bounding box center [526, 389] width 28 height 28
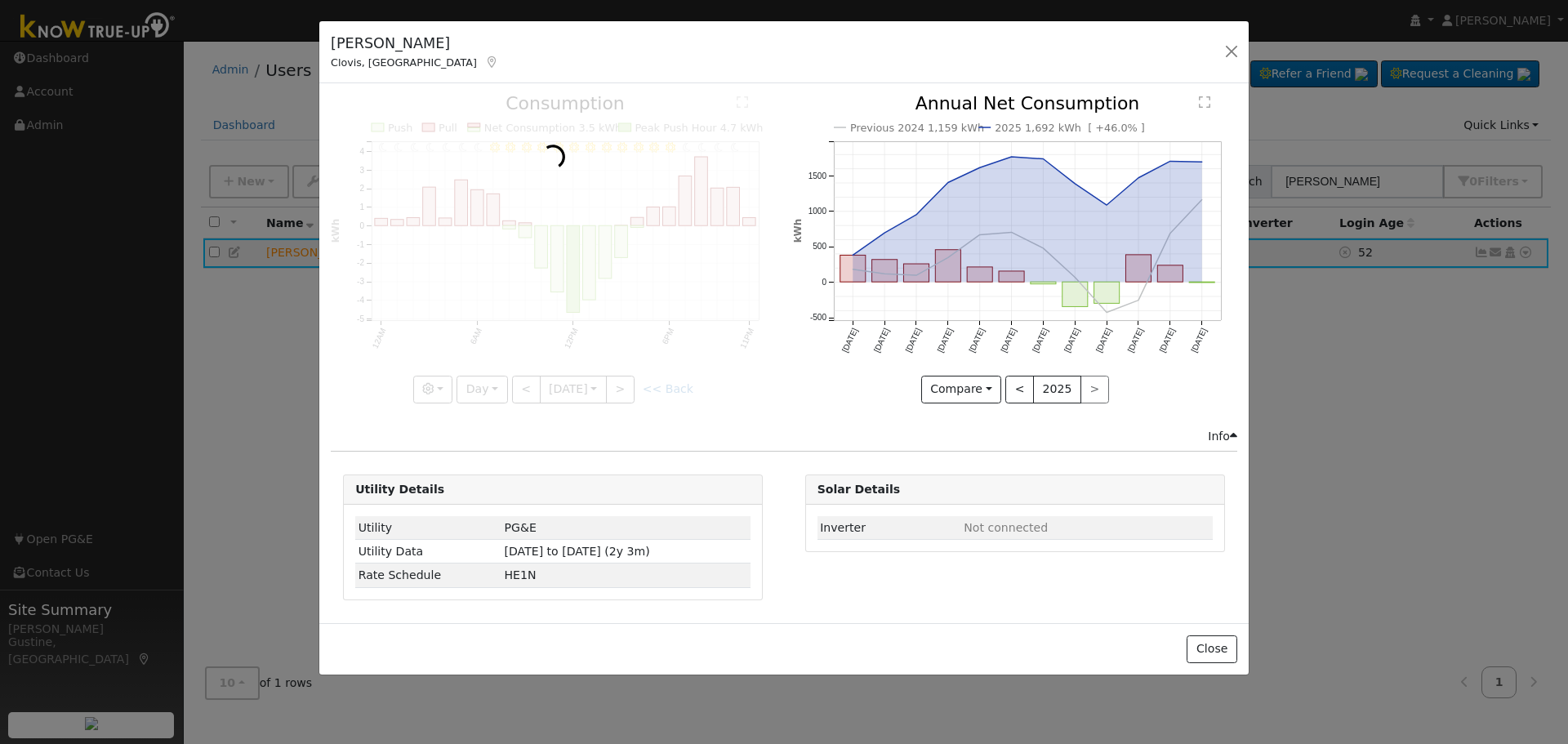
click at [516, 383] on div at bounding box center [552, 248] width 444 height 308
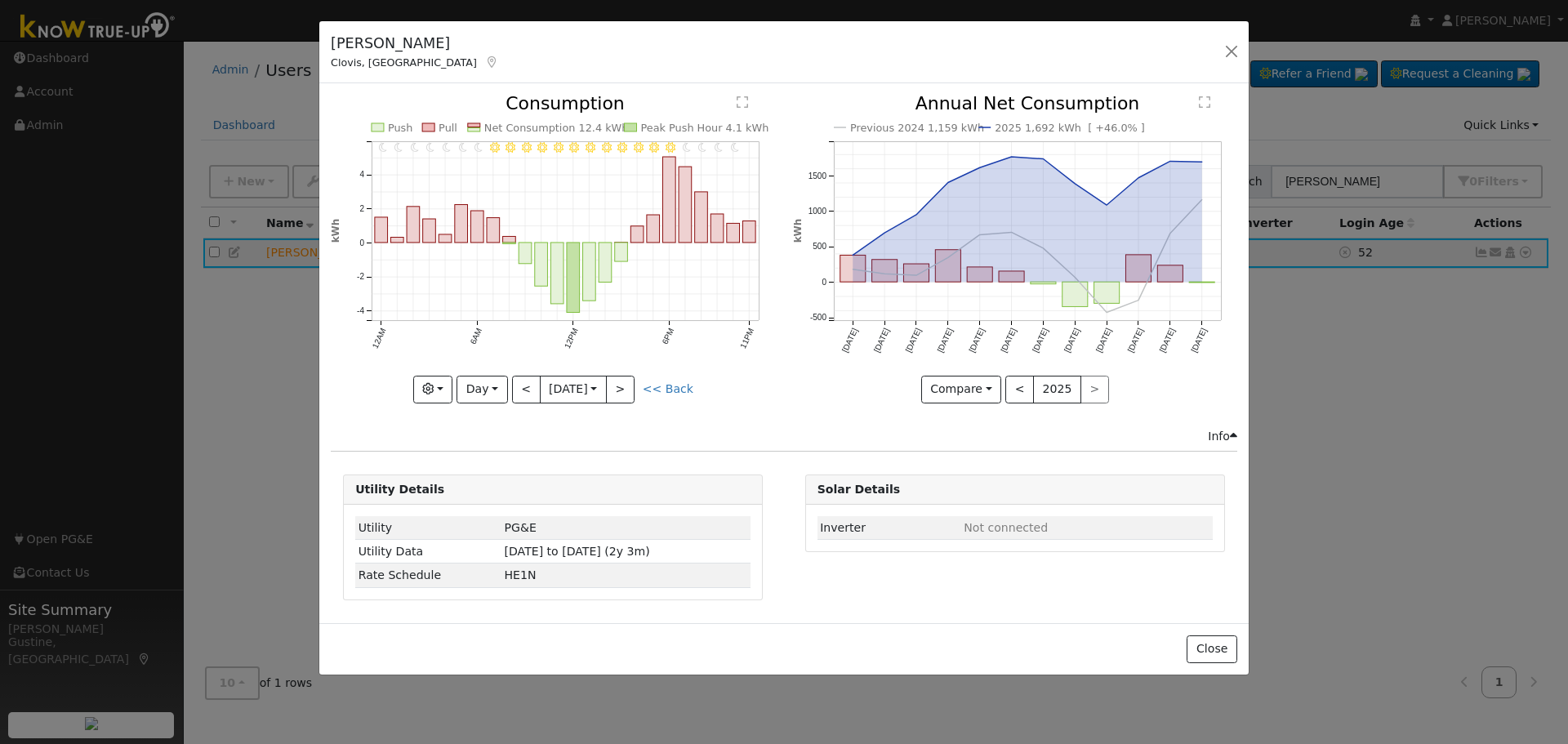
click at [516, 383] on div at bounding box center [552, 248] width 444 height 308
click at [516, 383] on div "11PM - undefined 10PM - Clear 9PM - Clear 8PM - Clear 7PM - Clear 6PM - Clear 5…" at bounding box center [552, 248] width 444 height 308
click at [516, 383] on button "<" at bounding box center [526, 389] width 28 height 28
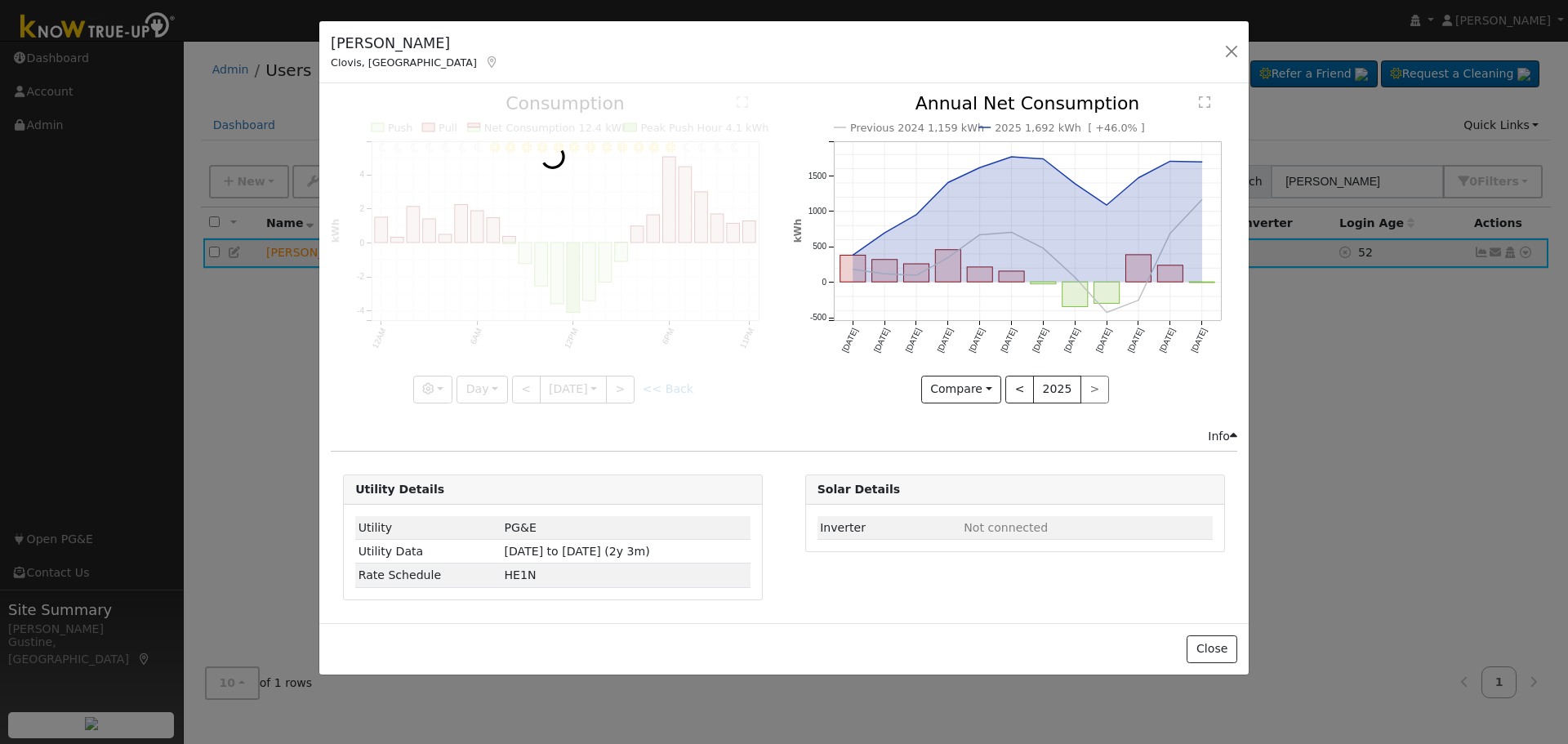
click at [516, 383] on div at bounding box center [552, 248] width 444 height 308
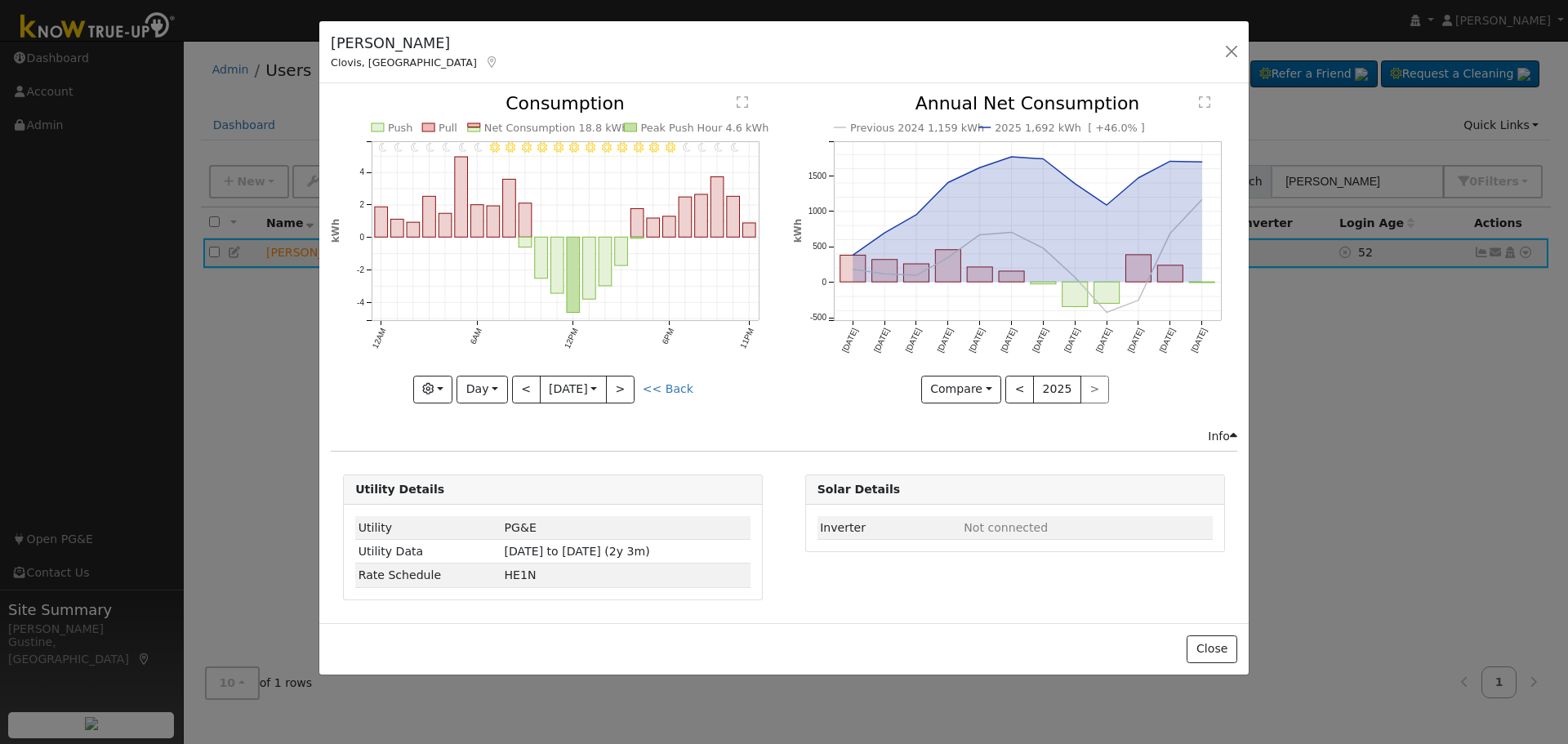
click at [516, 383] on div "11PM - undefined 10PM - Clear 9PM - Clear 8PM - Clear 7PM - Clear 6PM - Clear 5…" at bounding box center [552, 248] width 444 height 308
click at [516, 383] on button "<" at bounding box center [526, 389] width 28 height 28
click at [0, 0] on div at bounding box center [0, 0] width 0 height 0
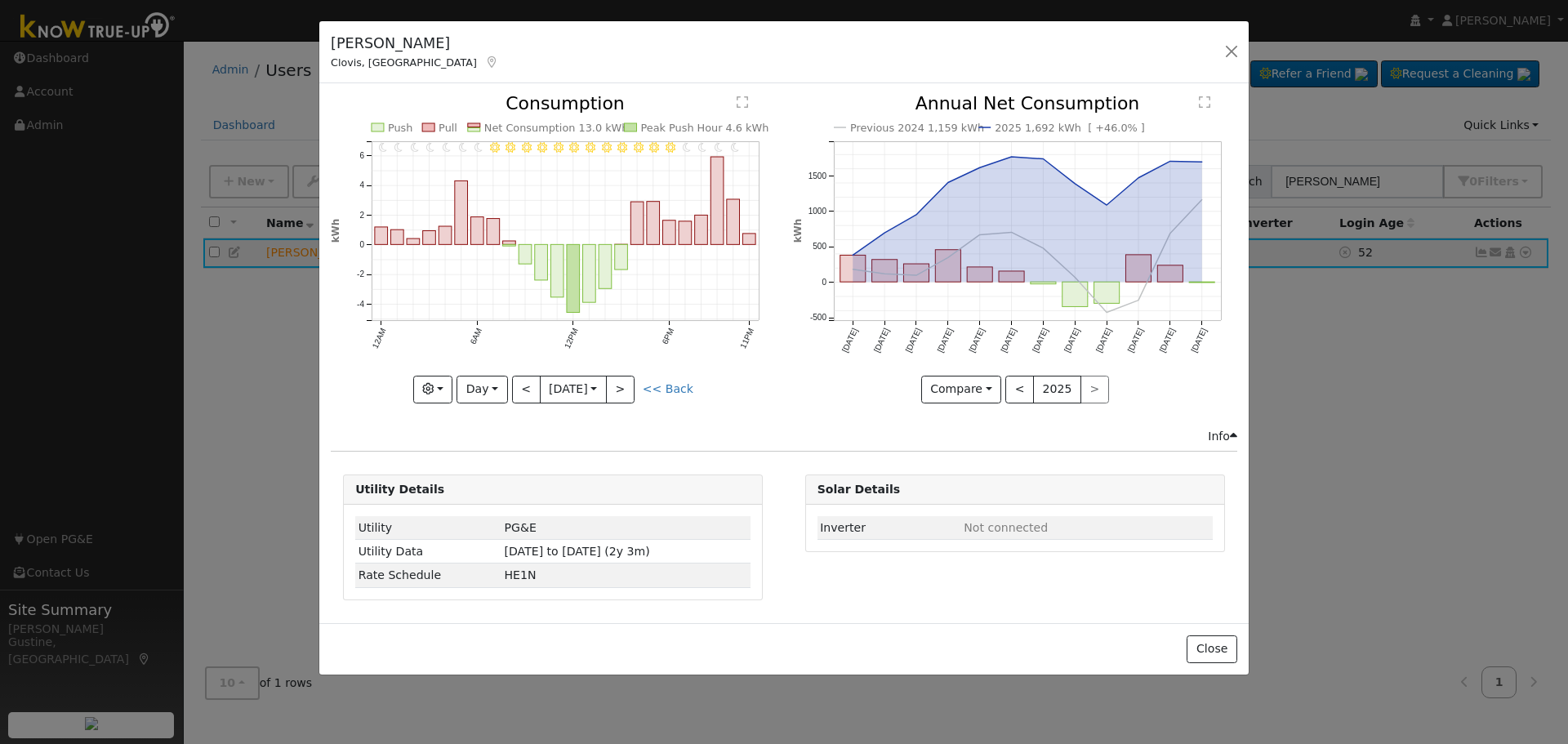
click at [516, 383] on div at bounding box center [552, 248] width 444 height 308
click at [516, 383] on div "11PM - undefined 10PM - Clear 9PM - Clear 8PM - Clear 7PM - Clear 6PM - Clear 5…" at bounding box center [552, 248] width 444 height 308
click at [522, 392] on button "<" at bounding box center [526, 389] width 28 height 28
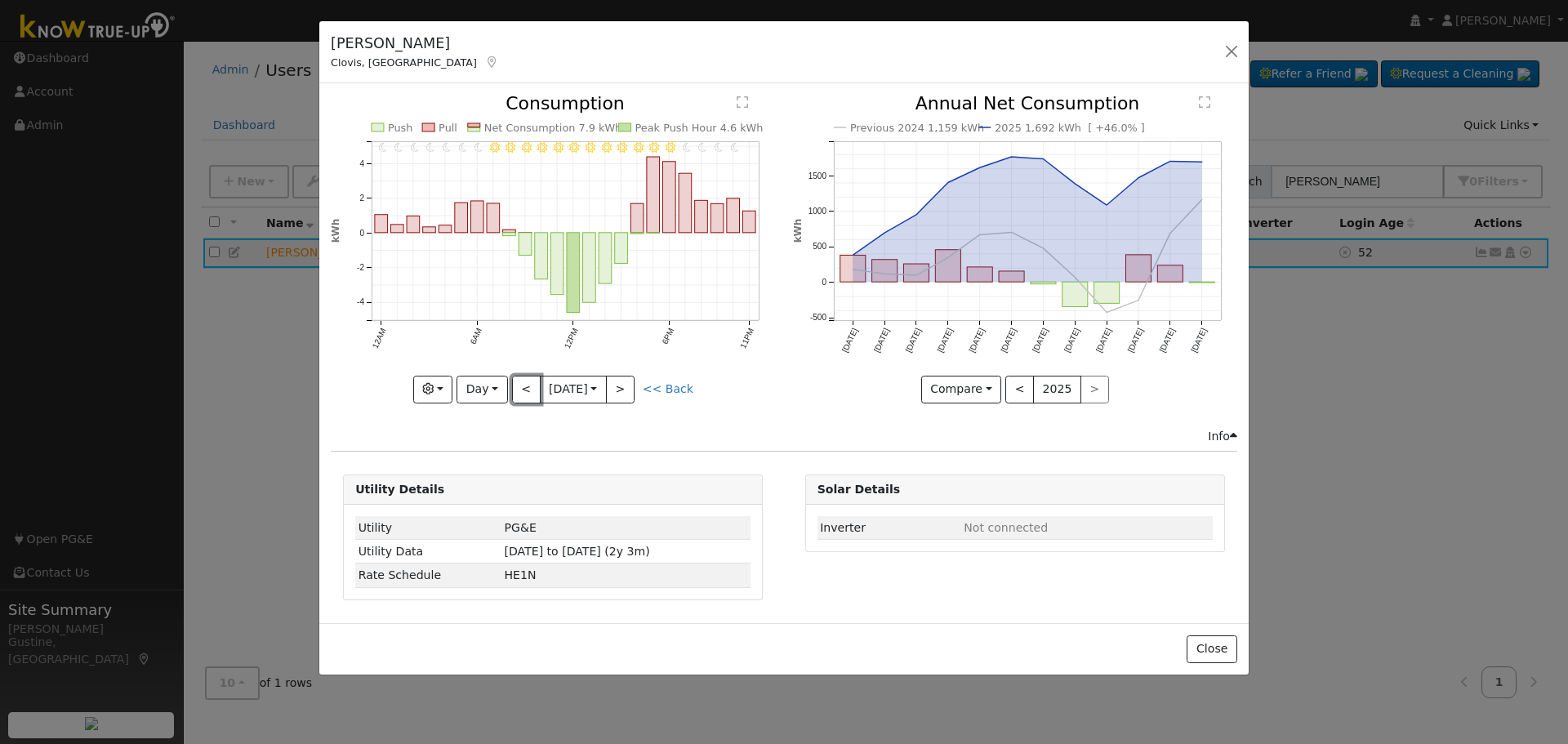
drag, startPoint x: 528, startPoint y: 386, endPoint x: 530, endPoint y: 373, distance: 13.2
click at [530, 377] on button "<" at bounding box center [526, 389] width 28 height 28
click at [525, 375] on button "<" at bounding box center [526, 389] width 28 height 28
click at [525, 378] on button "<" at bounding box center [526, 389] width 28 height 28
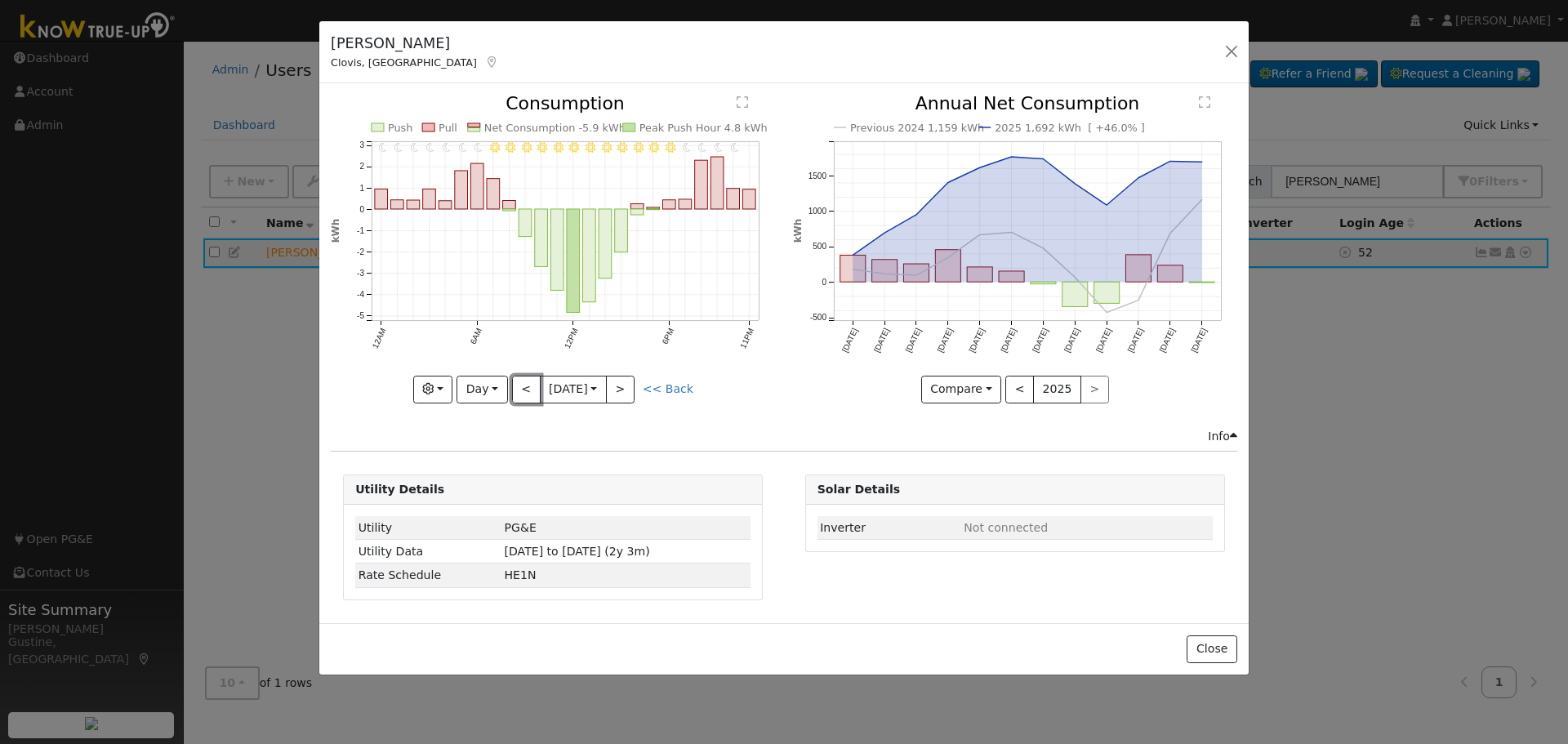
click at [523, 387] on button "<" at bounding box center [526, 389] width 28 height 28
type input "[DATE]"
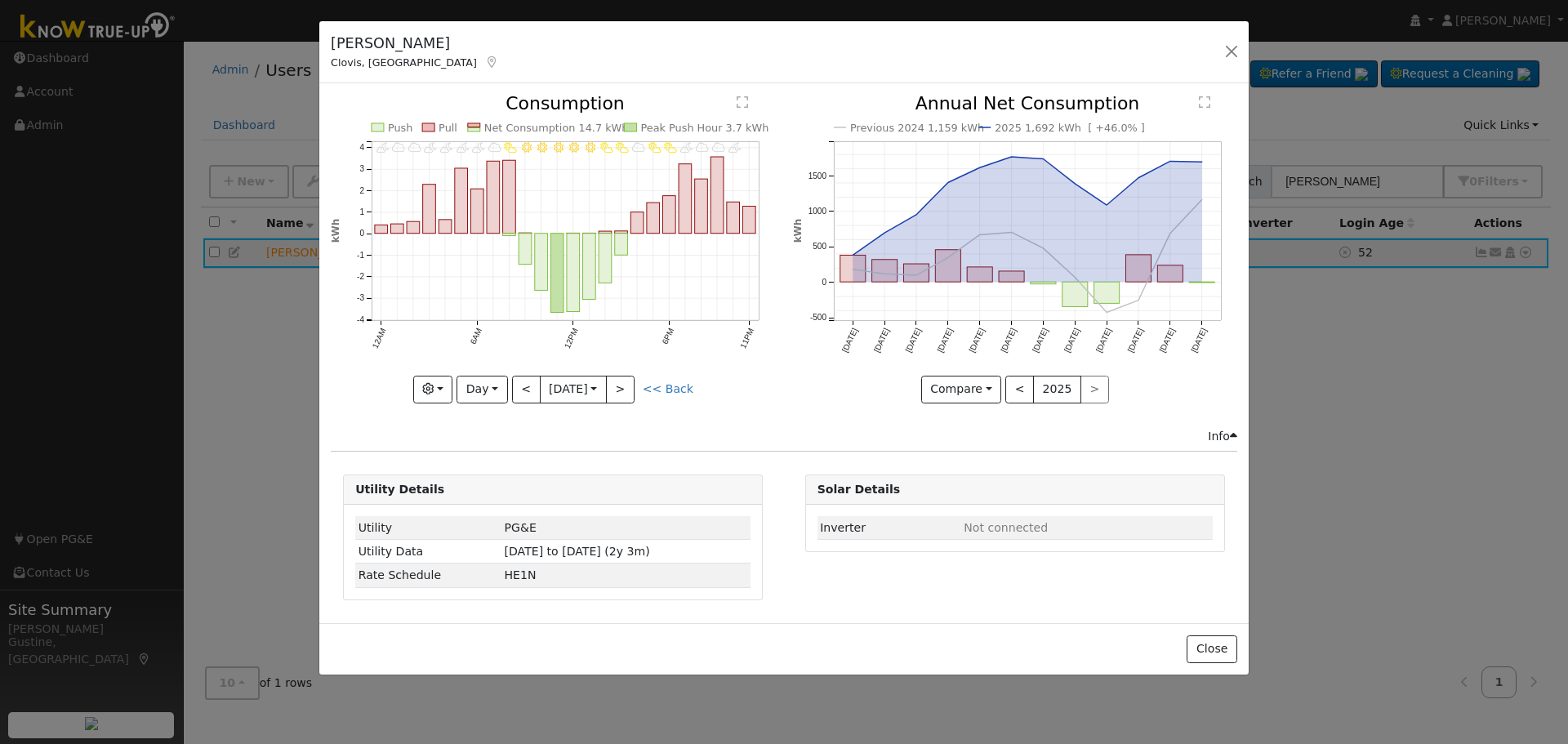
click at [523, 387] on div "11PM - undefined 10PM - PartlyCloudy 9PM - MostlyCloudy 8PM - MostlyCloudy 7PM …" at bounding box center [552, 248] width 444 height 308
